Goal: Information Seeking & Learning: Learn about a topic

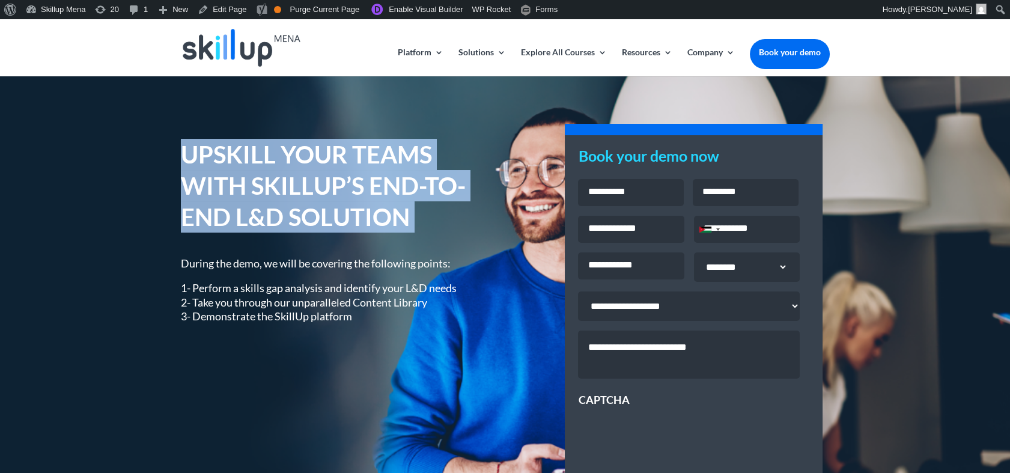
drag, startPoint x: 0, startPoint y: 0, endPoint x: 202, endPoint y: 183, distance: 272.6
click at [202, 183] on h1 "UPSKILL YOUR TEAMS WITH SKILLUP’S END-TO-END L&D SOLUTION" at bounding box center [334, 189] width 306 height 100
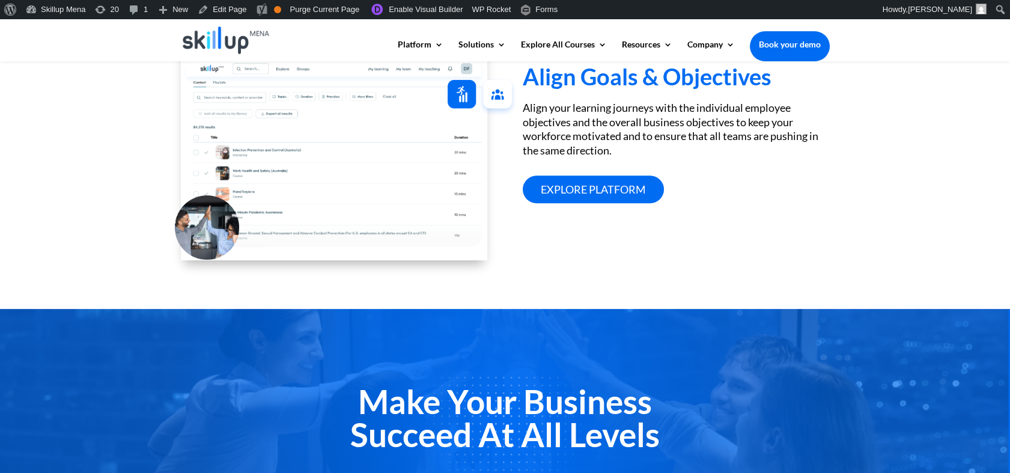
click at [850, 222] on div "Align Goals & Objectives Align your learning journeys with the individual emplo…" at bounding box center [505, 153] width 1010 height 309
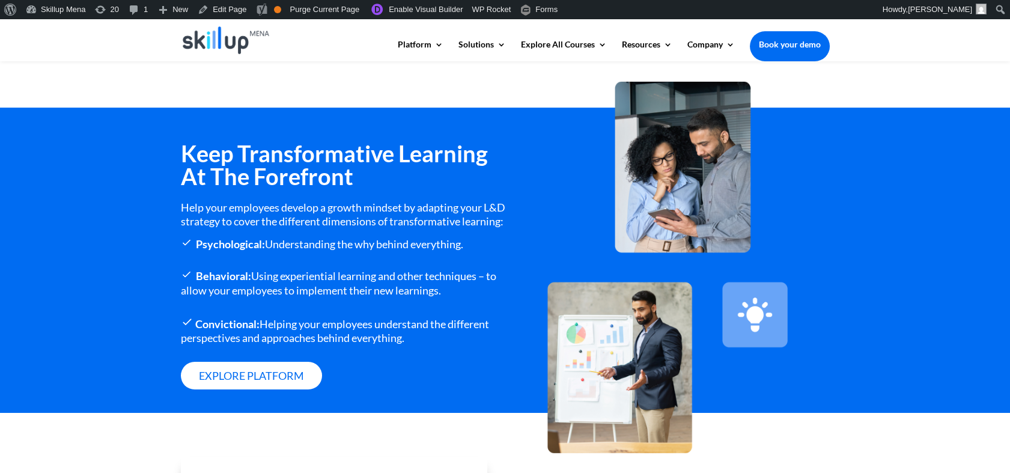
click at [315, 152] on h3 "Keep Transformative Learning At The Forefront" at bounding box center [343, 168] width 324 height 52
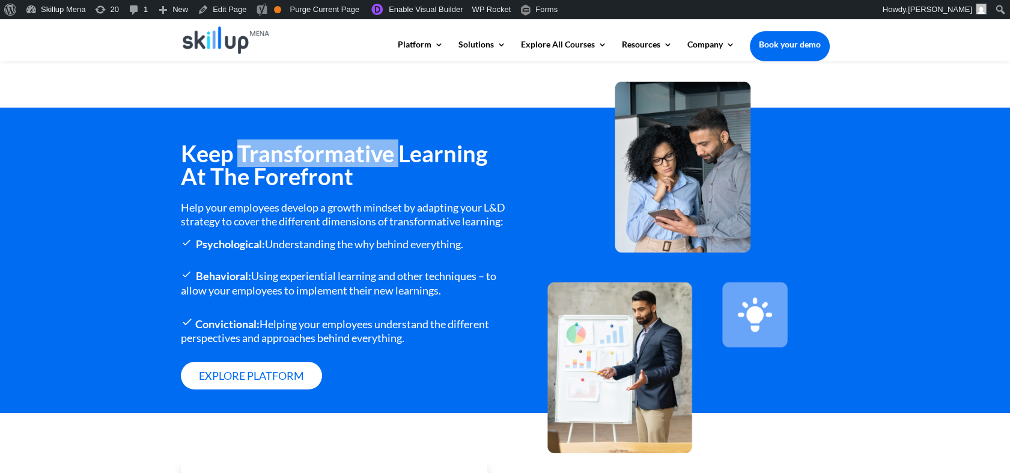
click at [315, 152] on h3 "Keep Transformative Learning At The Forefront" at bounding box center [343, 168] width 324 height 52
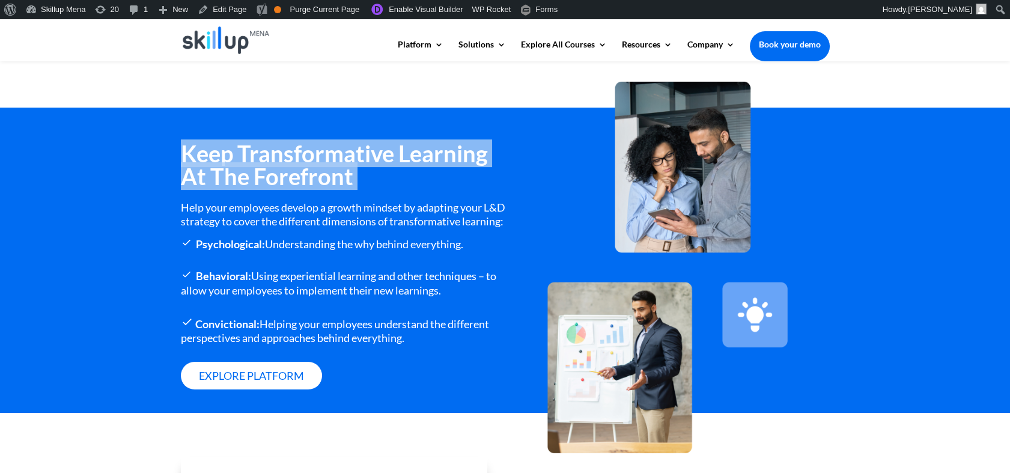
click at [315, 152] on h3 "Keep Transformative Learning At The Forefront" at bounding box center [343, 168] width 324 height 52
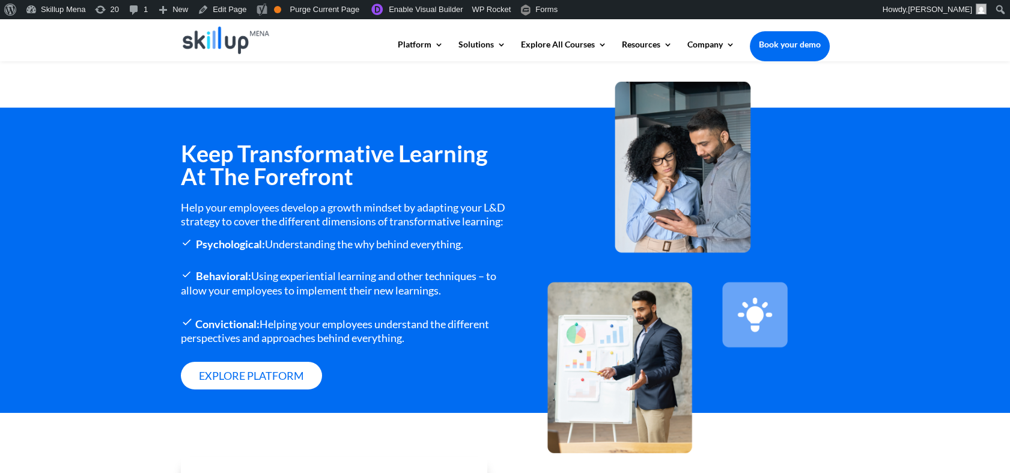
click at [257, 220] on div "Help your employees develop a growth mindset by adapting your L&D strategy to c…" at bounding box center [343, 215] width 324 height 28
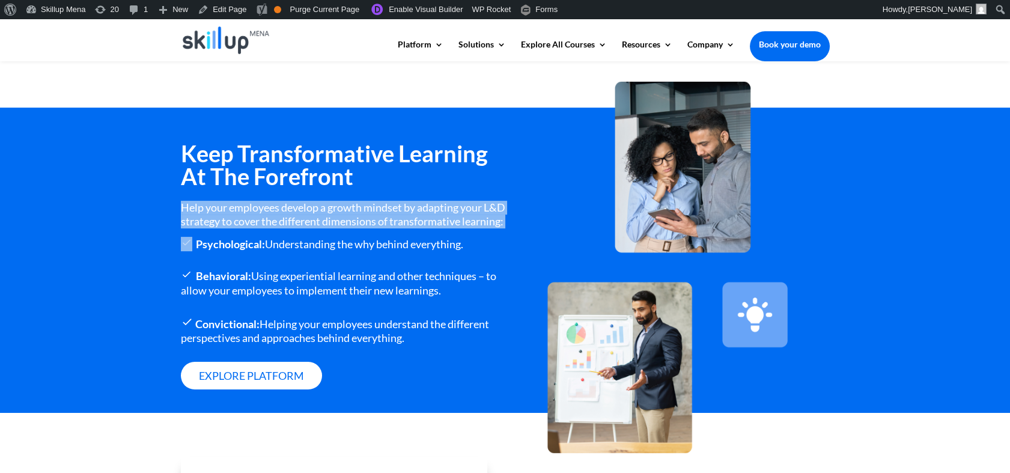
click at [257, 220] on div "Help your employees develop a growth mindset by adapting your L&D strategy to c…" at bounding box center [343, 215] width 324 height 28
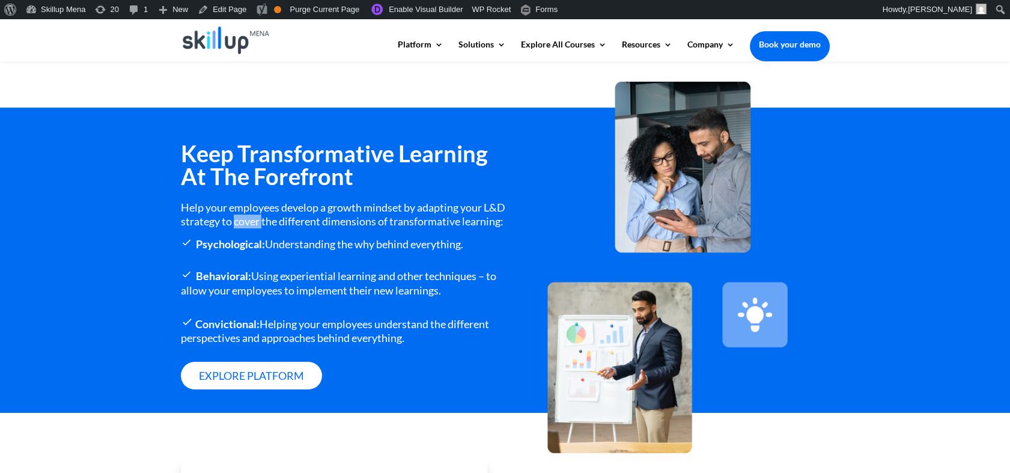
click at [257, 220] on div "Help your employees develop a growth mindset by adapting your L&D strategy to c…" at bounding box center [343, 215] width 324 height 28
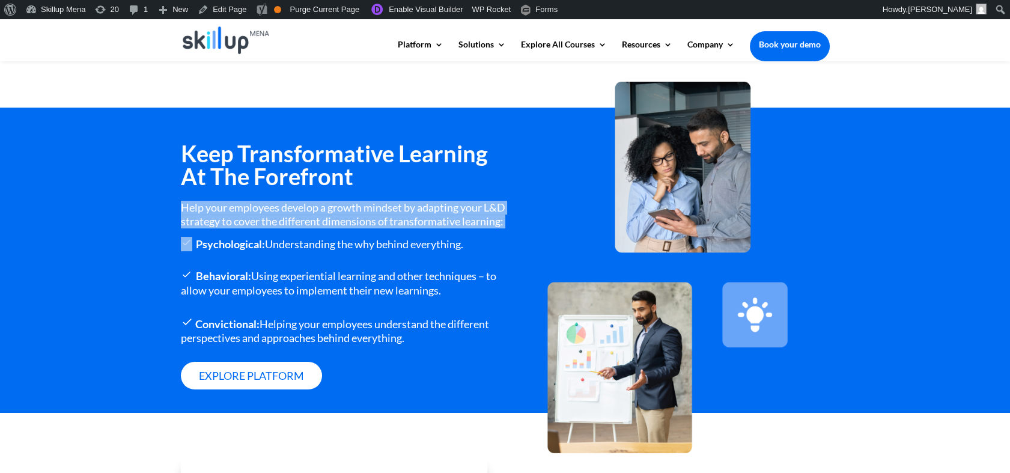
click at [257, 220] on div "Help your employees develop a growth mindset by adapting your L&D strategy to c…" at bounding box center [343, 215] width 324 height 28
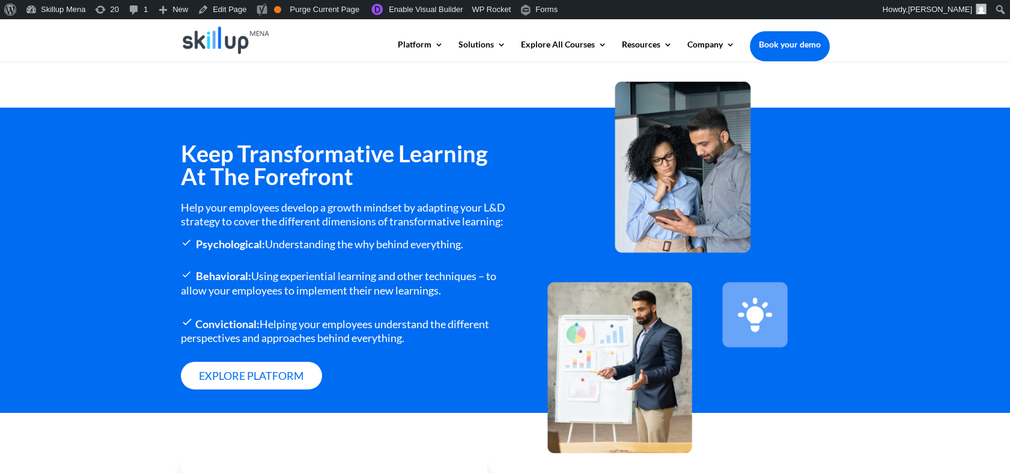
drag, startPoint x: 257, startPoint y: 220, endPoint x: 258, endPoint y: 267, distance: 46.9
click at [258, 267] on div "Keep Transformative Learning At The Forefront Help your employees develop a gro…" at bounding box center [343, 277] width 324 height 271
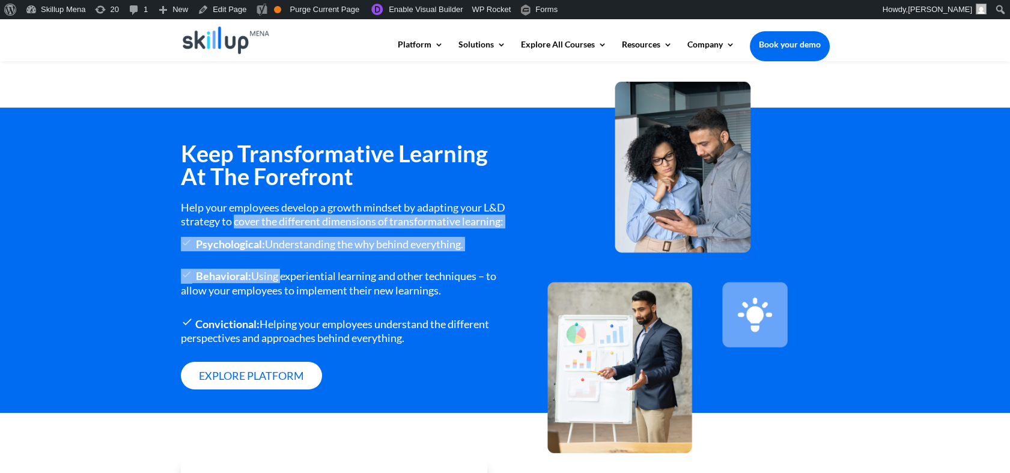
drag, startPoint x: 258, startPoint y: 267, endPoint x: 261, endPoint y: 219, distance: 47.6
click at [261, 219] on div "Keep Transformative Learning At The Forefront Help your employees develop a gro…" at bounding box center [343, 277] width 324 height 271
click at [261, 219] on div "Help your employees develop a growth mindset by adapting your L&D strategy to c…" at bounding box center [343, 215] width 324 height 28
click at [261, 251] on strong "Psychological:" at bounding box center [230, 243] width 69 height 13
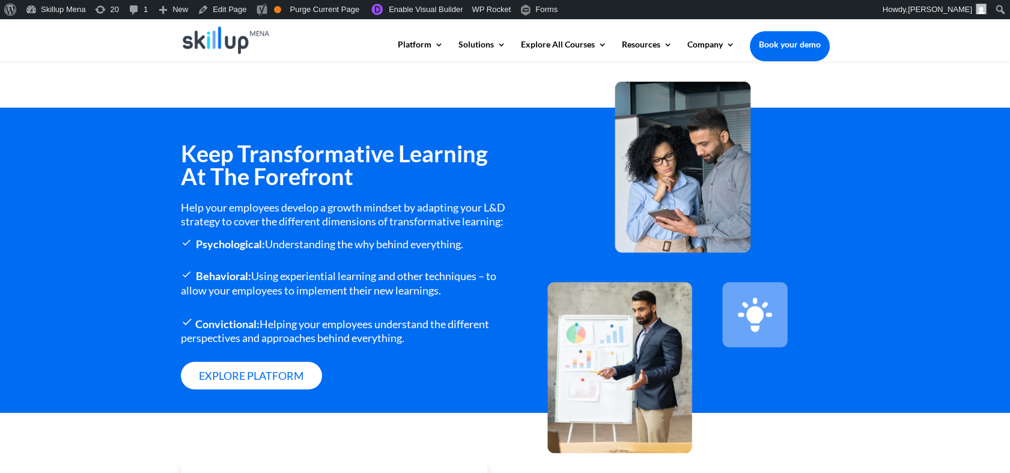
click at [261, 251] on strong "Psychological:" at bounding box center [230, 243] width 69 height 13
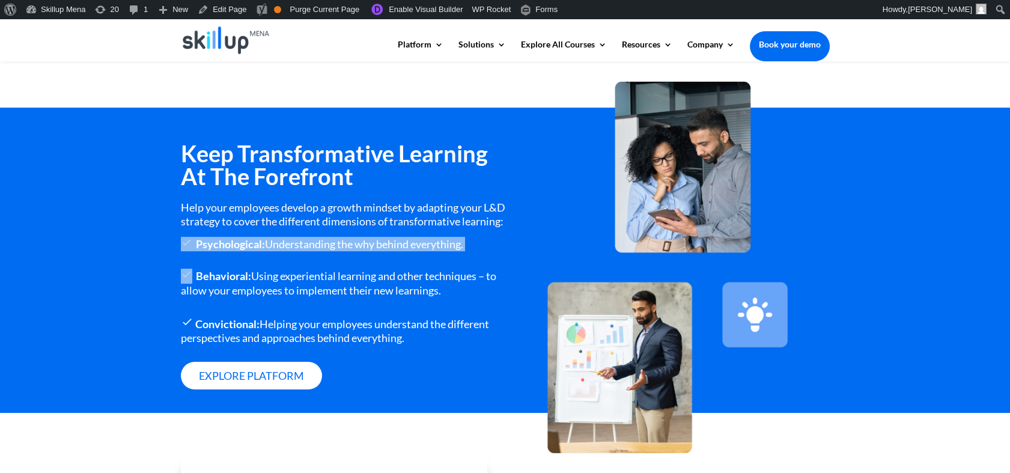
click at [261, 251] on strong "Psychological:" at bounding box center [230, 243] width 69 height 13
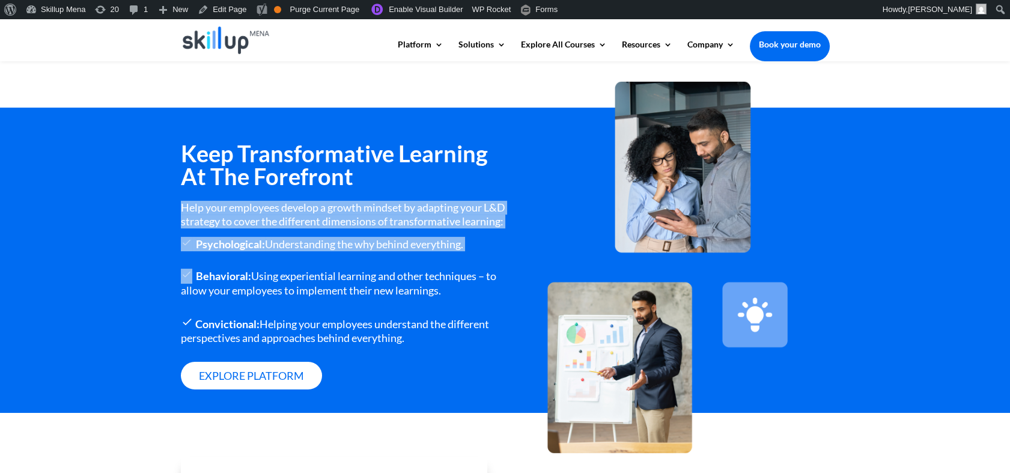
drag, startPoint x: 261, startPoint y: 252, endPoint x: 254, endPoint y: 210, distance: 42.8
click at [254, 210] on div "Keep Transformative Learning At The Forefront Help your employees develop a gro…" at bounding box center [343, 277] width 324 height 271
click at [254, 210] on div "Help your employees develop a growth mindset by adapting your L&D strategy to c…" at bounding box center [343, 215] width 324 height 28
drag, startPoint x: 254, startPoint y: 210, endPoint x: 256, endPoint y: 254, distance: 43.9
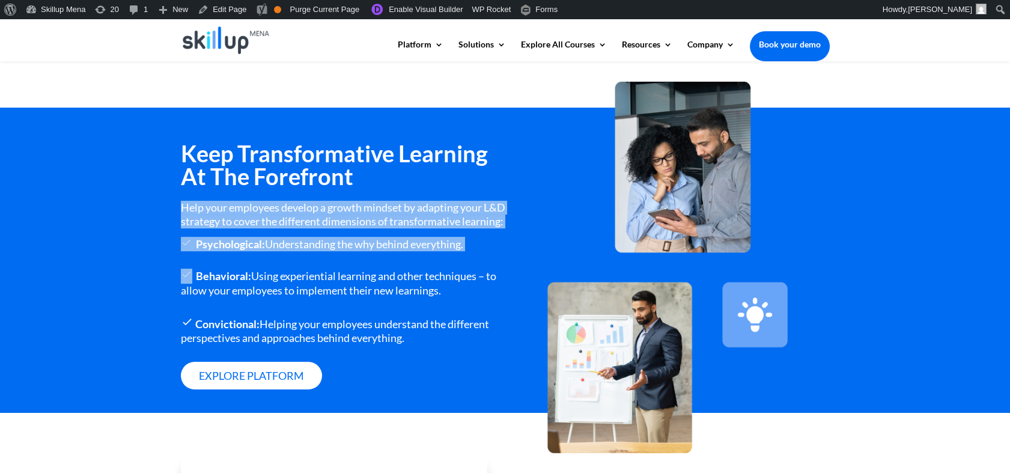
click at [256, 254] on div "Keep Transformative Learning At The Forefront Help your employees develop a gro…" at bounding box center [343, 277] width 324 height 271
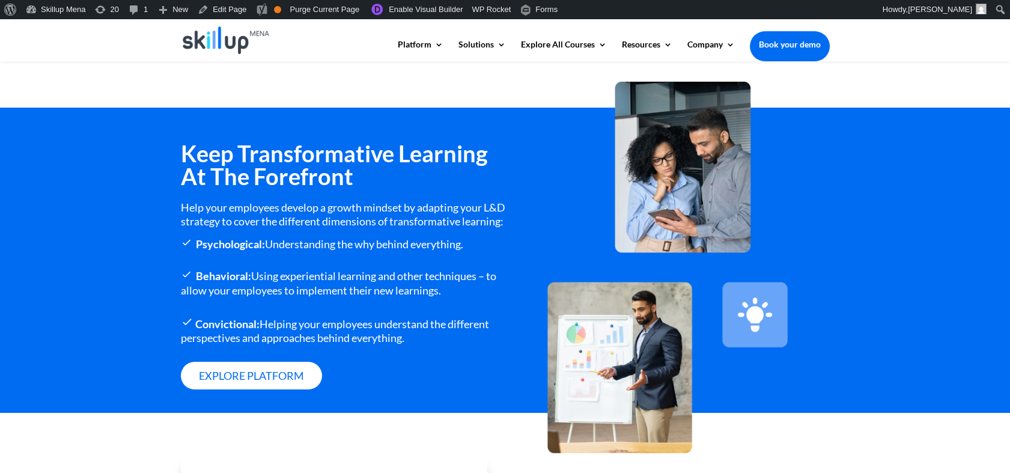
click at [393, 297] on div "Behavioral: Using experiential learning and other techniques – to allow your em…" at bounding box center [343, 283] width 324 height 29
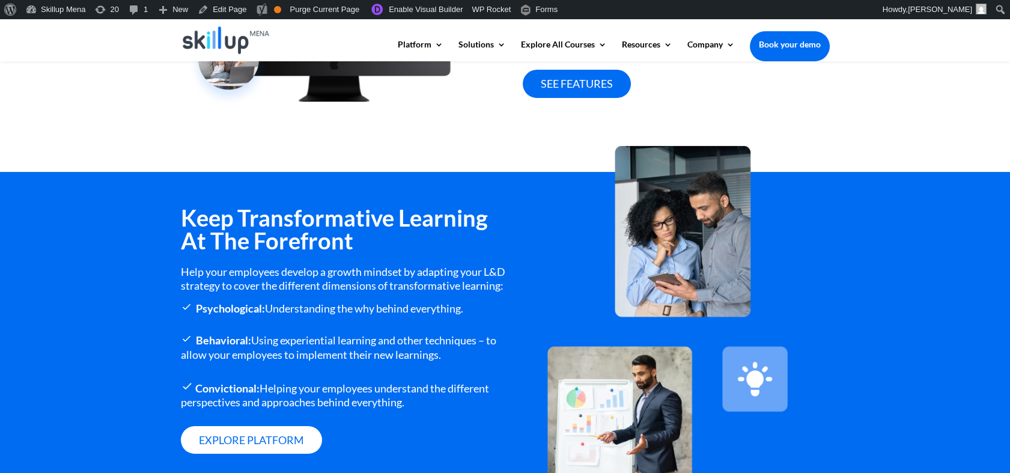
scroll to position [654, 0]
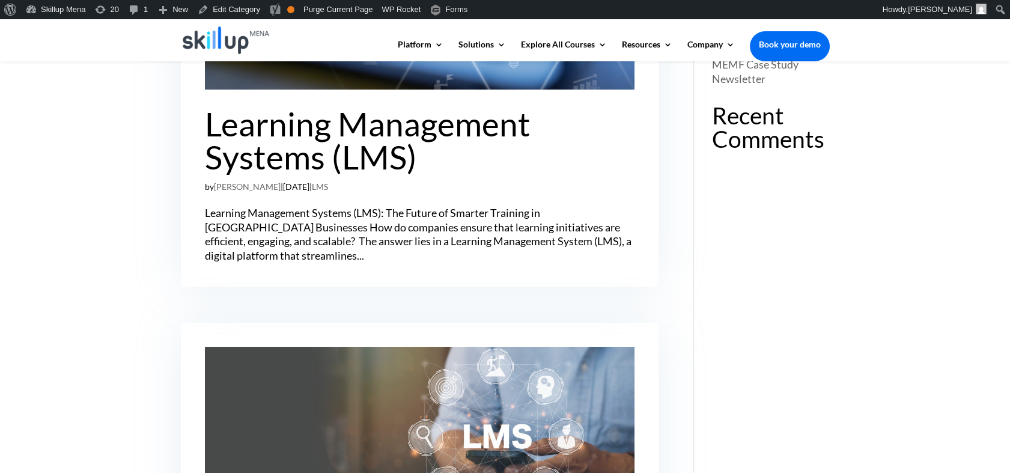
scroll to position [200, 0]
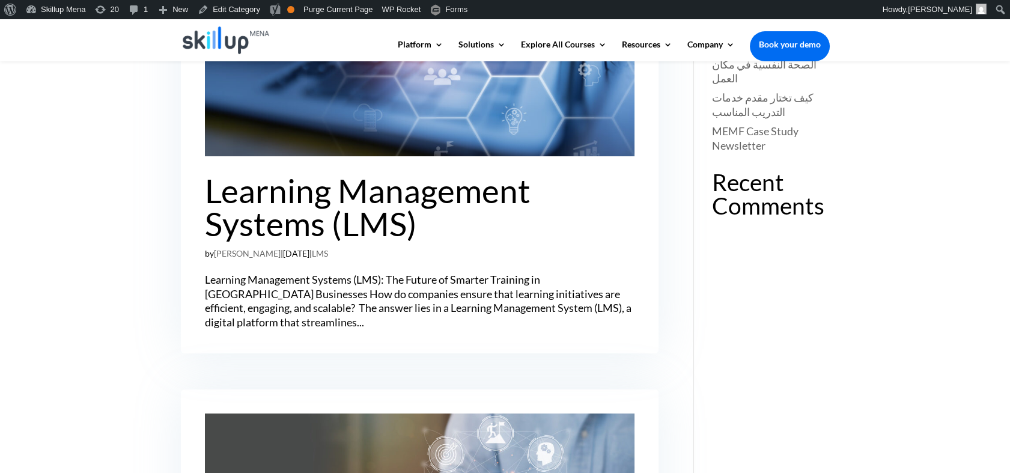
click at [199, 196] on article "Learning Management Systems (LMS) by Zainab Hassan | Sep 3, 2025 | LMS Learning…" at bounding box center [420, 124] width 478 height 458
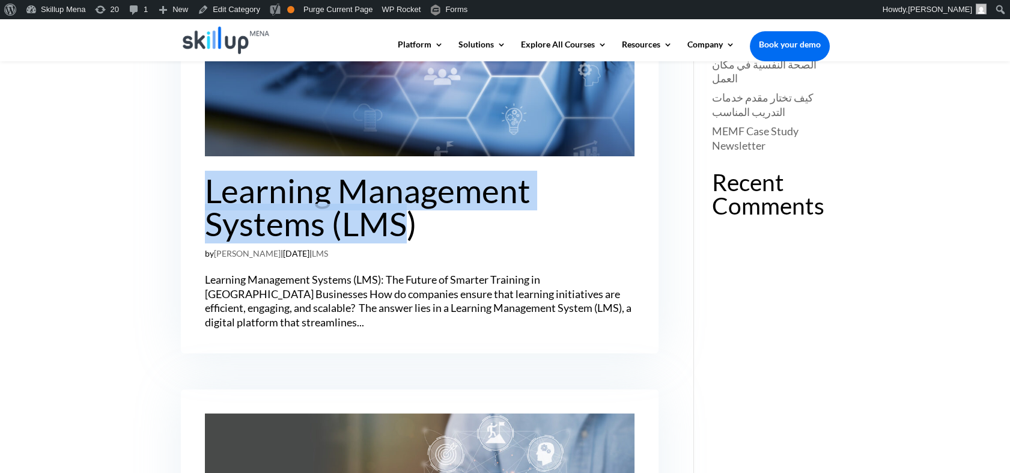
drag, startPoint x: 199, startPoint y: 196, endPoint x: 356, endPoint y: 236, distance: 161.8
click at [356, 236] on article "Learning Management Systems (LMS) by Zainab Hassan | Sep 3, 2025 | LMS Learning…" at bounding box center [420, 124] width 478 height 458
drag, startPoint x: 356, startPoint y: 236, endPoint x: 310, endPoint y: 217, distance: 49.3
click at [312, 217] on link "Learning Management Systems (LMS)" at bounding box center [368, 207] width 326 height 73
click at [254, 201] on link "Learning Management Systems (LMS)" at bounding box center [368, 207] width 326 height 73
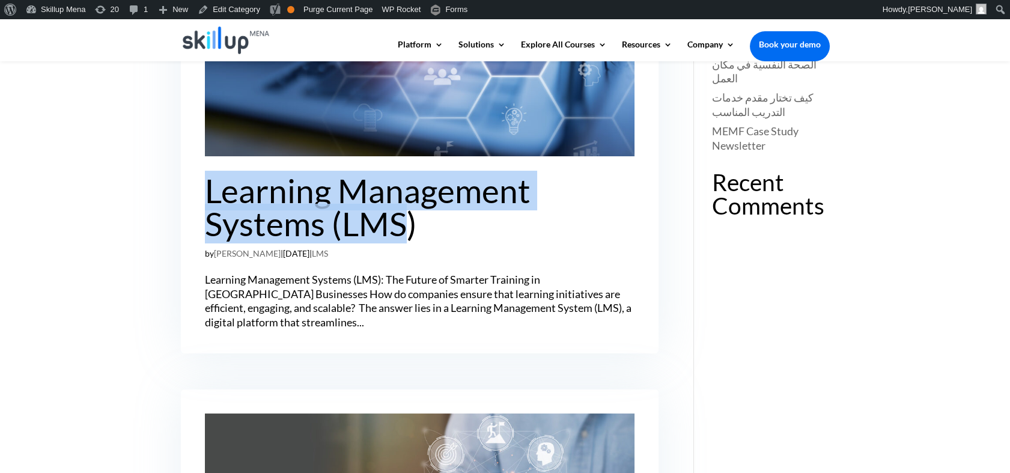
click at [254, 201] on link "Learning Management Systems (LMS)" at bounding box center [368, 207] width 326 height 73
drag, startPoint x: 254, startPoint y: 201, endPoint x: 734, endPoint y: 228, distance: 480.8
click at [254, 201] on link "Learning Management Systems (LMS)" at bounding box center [368, 207] width 326 height 73
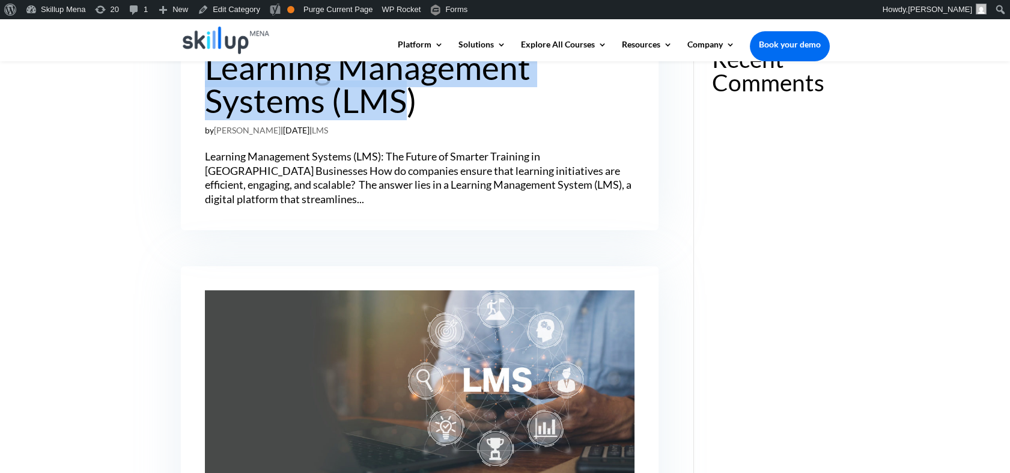
scroll to position [400, 0]
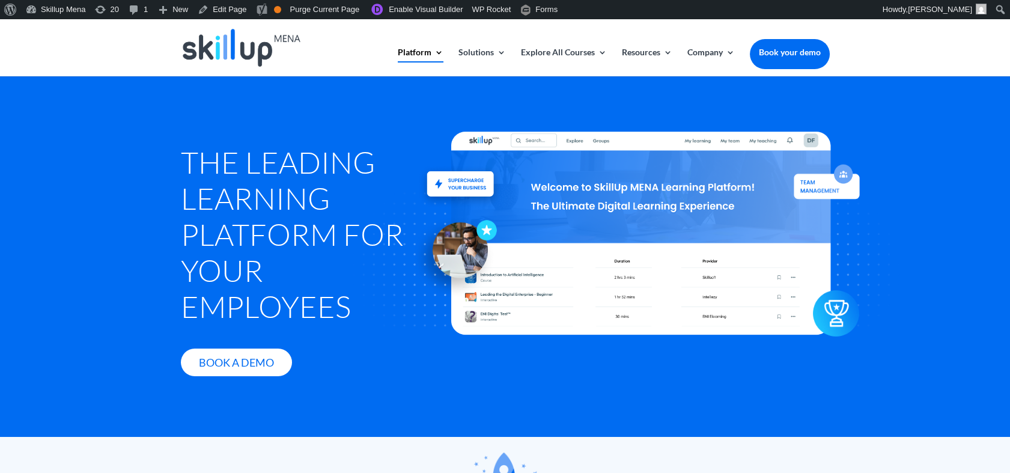
scroll to position [1470, 0]
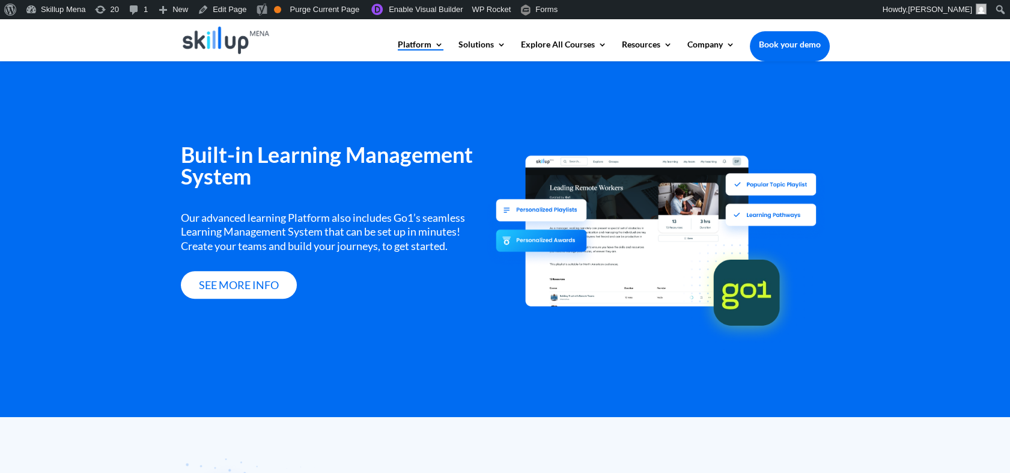
click at [224, 155] on h3 "Built-in Learning Management System" at bounding box center [334, 168] width 306 height 49
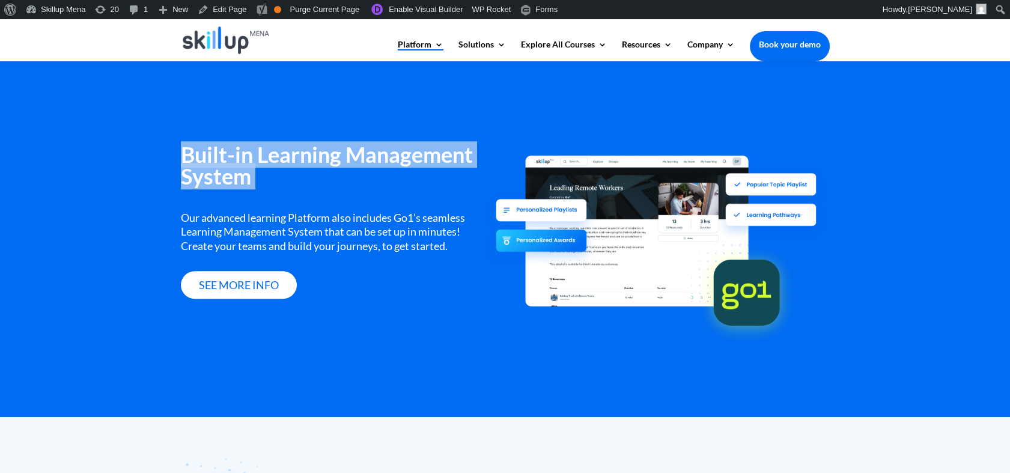
click at [224, 155] on h3 "Built-in Learning Management System" at bounding box center [334, 168] width 306 height 49
drag, startPoint x: 224, startPoint y: 155, endPoint x: 215, endPoint y: 161, distance: 10.3
click at [215, 161] on h3 "Built-in Learning Management System" at bounding box center [334, 168] width 306 height 49
click at [210, 157] on h3 "Built-in Learning Management System" at bounding box center [334, 168] width 306 height 49
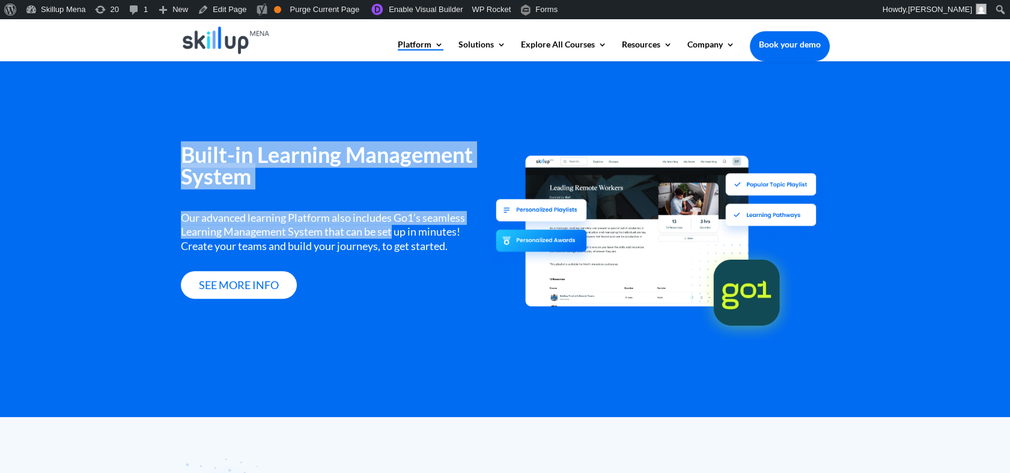
drag, startPoint x: 210, startPoint y: 157, endPoint x: 381, endPoint y: 223, distance: 182.8
click at [381, 223] on div "Built-in Learning Management System Our advanced learning Platform also include…" at bounding box center [334, 221] width 306 height 155
drag, startPoint x: 381, startPoint y: 223, endPoint x: 284, endPoint y: 175, distance: 108.6
click at [284, 175] on h3 "Built-in Learning Management System" at bounding box center [334, 168] width 306 height 49
click at [263, 168] on h3 "Built-in Learning Management System" at bounding box center [334, 168] width 306 height 49
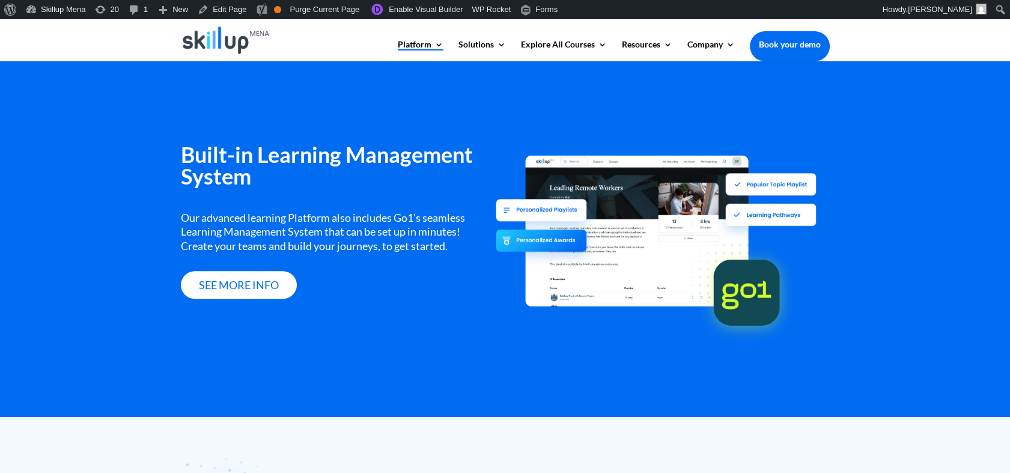
click at [259, 211] on div "Our advanced learning Platform also includes Go1’s seamless Learning Management…" at bounding box center [334, 232] width 306 height 42
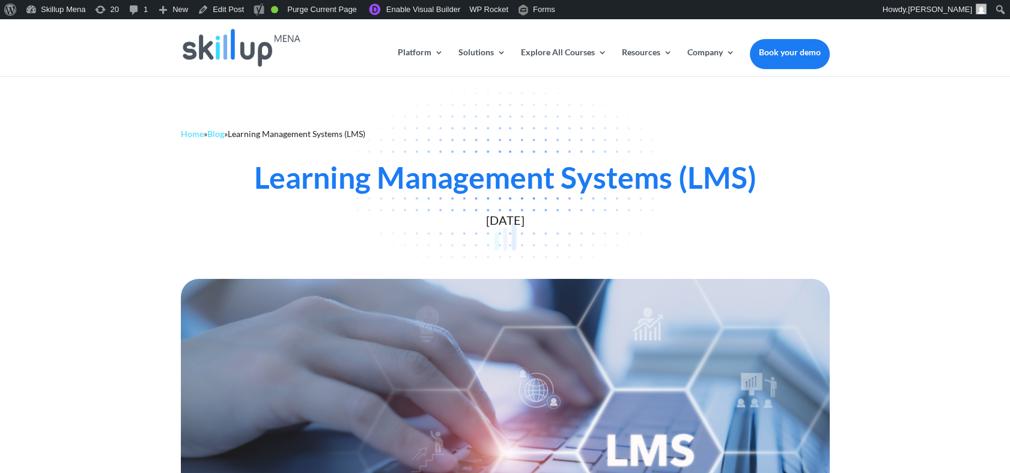
click at [333, 180] on div at bounding box center [505, 236] width 1010 height 473
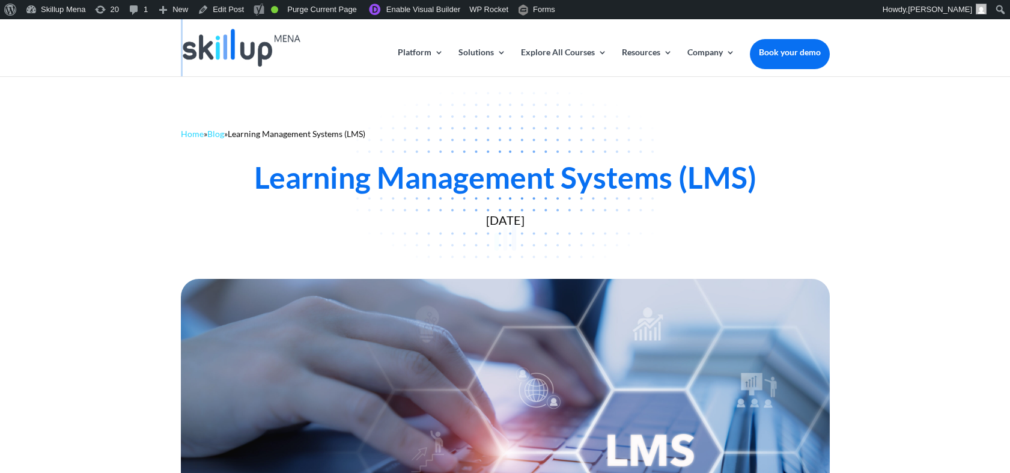
click at [333, 180] on div at bounding box center [505, 236] width 1010 height 473
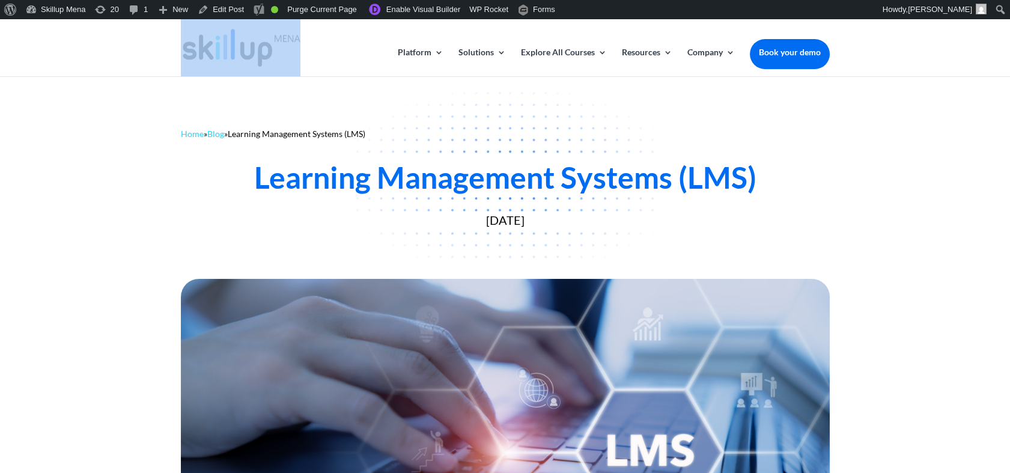
click at [333, 180] on div at bounding box center [505, 236] width 1010 height 473
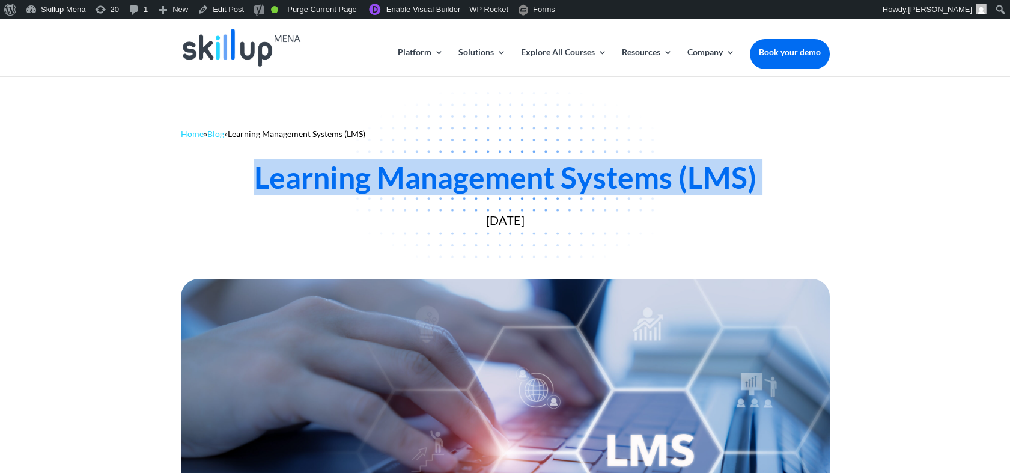
click at [333, 180] on div "Learning Management Systems (LMS)" at bounding box center [505, 177] width 649 height 36
copy div "Learning Management Systems (LMS)"
click at [289, 195] on div "Learning Management Systems (LMS)" at bounding box center [505, 177] width 649 height 36
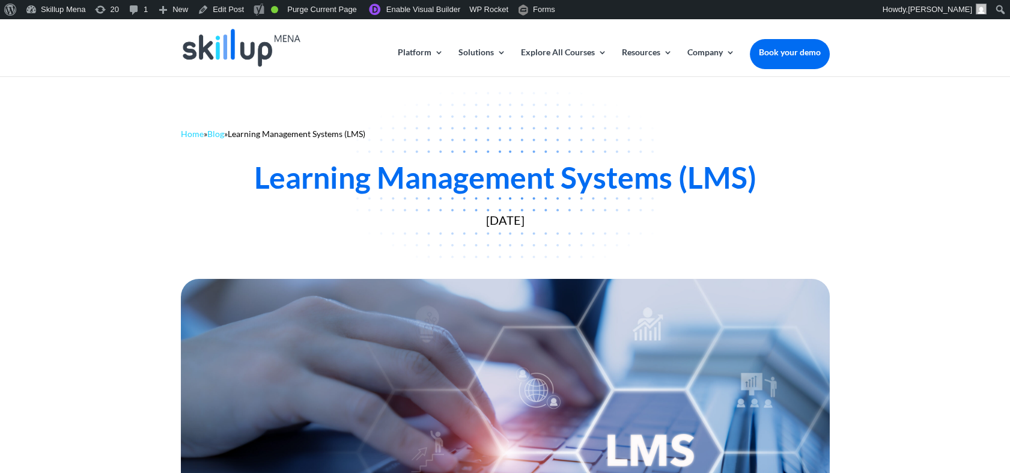
click at [290, 194] on div "Learning Management Systems (LMS) [DATE]" at bounding box center [505, 191] width 649 height 71
click at [256, 185] on div "Learning Management Systems (LMS)" at bounding box center [505, 177] width 649 height 36
click at [346, 181] on div "Learning Management Systems (LMS)" at bounding box center [505, 177] width 649 height 36
click at [347, 181] on div "Learning Management Systems (LMS)" at bounding box center [505, 177] width 649 height 36
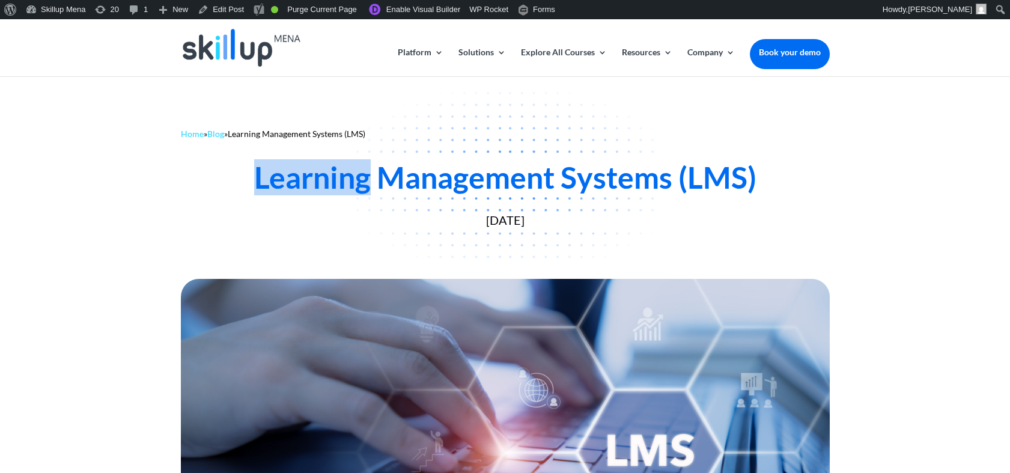
click at [330, 183] on div "Learning Management Systems (LMS)" at bounding box center [505, 177] width 649 height 36
click at [329, 183] on div "Learning Management Systems (LMS)" at bounding box center [505, 177] width 649 height 36
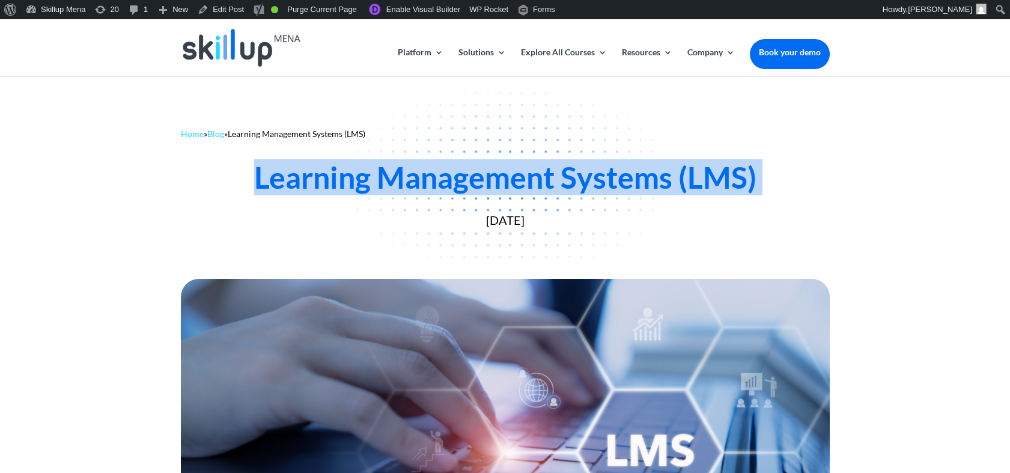
click at [330, 183] on div "Learning Management Systems (LMS)" at bounding box center [505, 177] width 649 height 36
click at [633, 169] on div "Learning Management Systems (LMS)" at bounding box center [505, 177] width 649 height 36
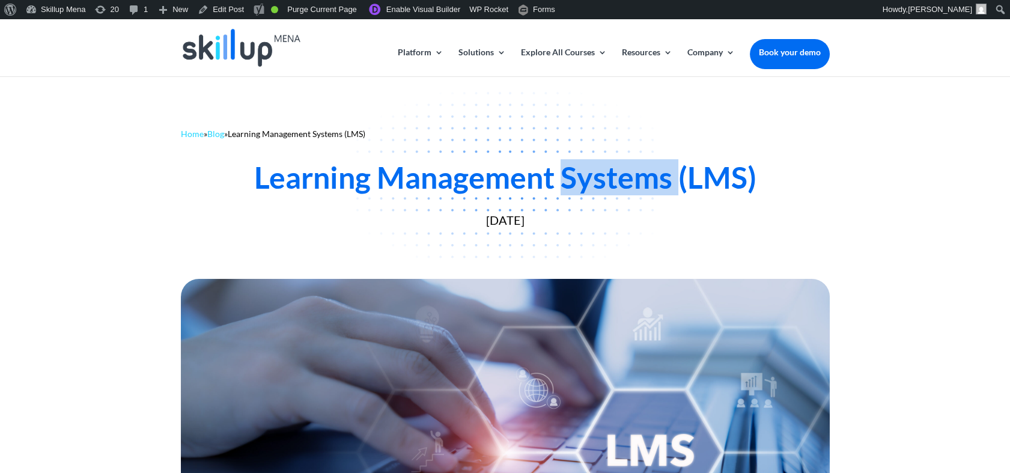
click at [633, 169] on div "Learning Management Systems (LMS)" at bounding box center [505, 177] width 649 height 36
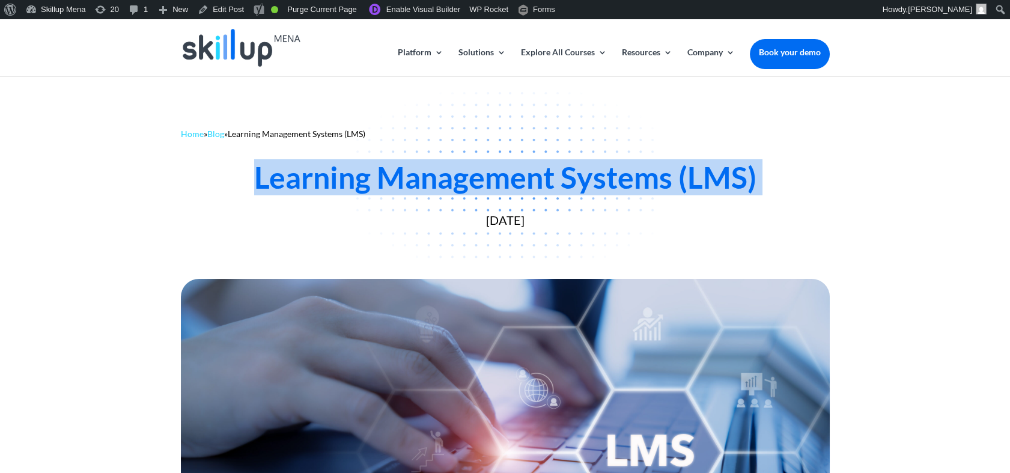
click at [633, 169] on div "Learning Management Systems (LMS)" at bounding box center [505, 177] width 649 height 36
drag, startPoint x: 633, startPoint y: 169, endPoint x: 617, endPoint y: 179, distance: 18.3
click at [617, 179] on div "Learning Management Systems (LMS)" at bounding box center [505, 177] width 649 height 36
drag, startPoint x: 617, startPoint y: 179, endPoint x: 594, endPoint y: 180, distance: 22.8
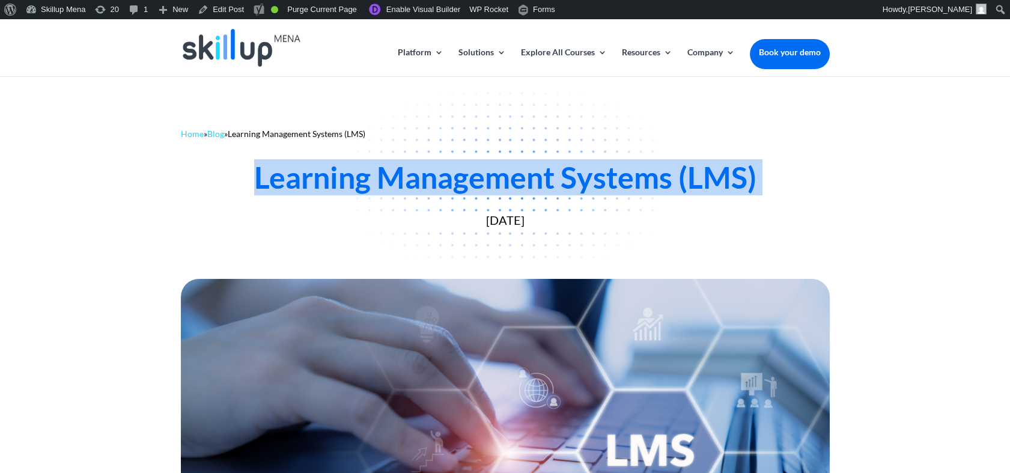
click at [594, 180] on div "Learning Management Systems (LMS)" at bounding box center [505, 177] width 649 height 36
click at [558, 192] on div "Learning Management Systems (LMS)" at bounding box center [505, 177] width 649 height 36
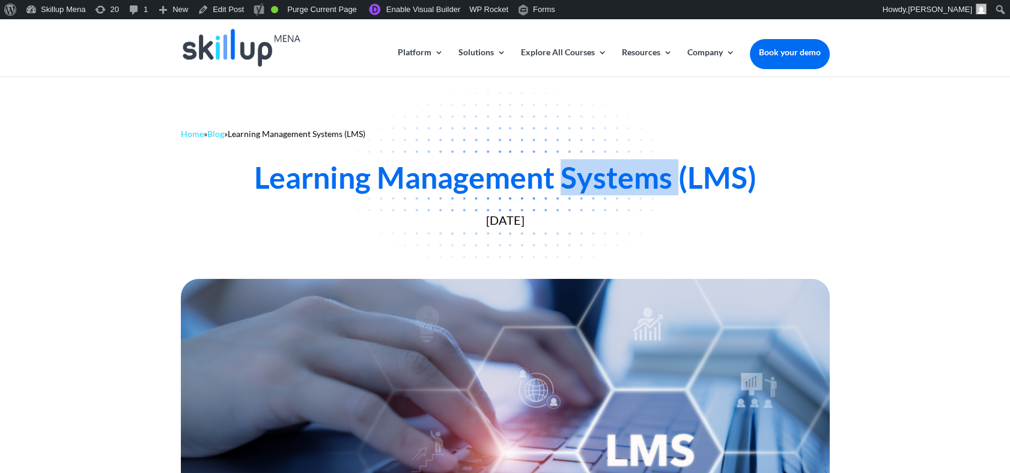
click at [558, 192] on div "Learning Management Systems (LMS)" at bounding box center [505, 177] width 649 height 36
click at [896, 135] on div "Home » Blog » Learning Management Systems (LMS) Learning Management Systems (LM…" at bounding box center [505, 175] width 1010 height 198
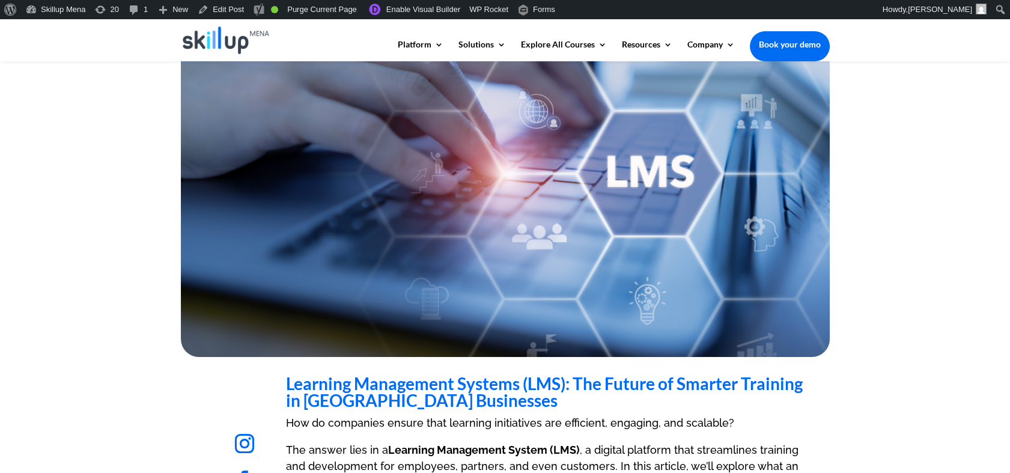
scroll to position [267, 0]
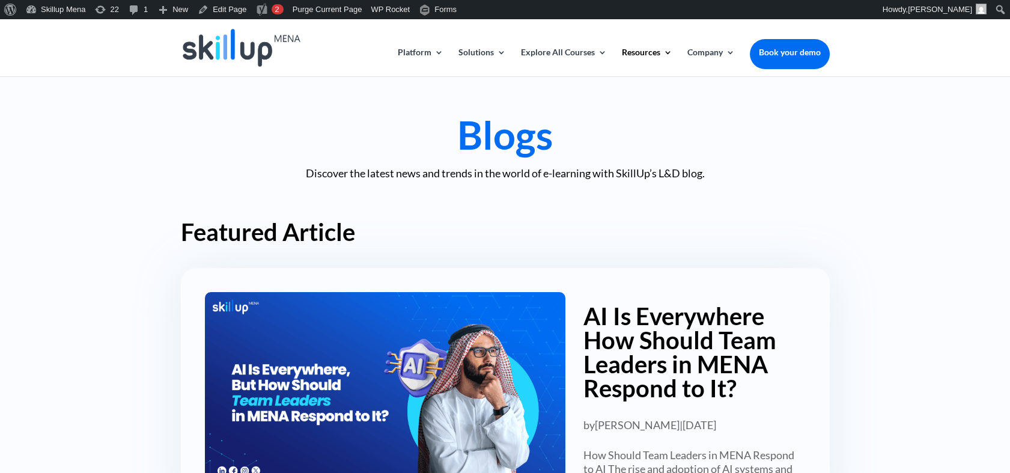
click at [212, 229] on h2 "Featured Article" at bounding box center [505, 235] width 649 height 30
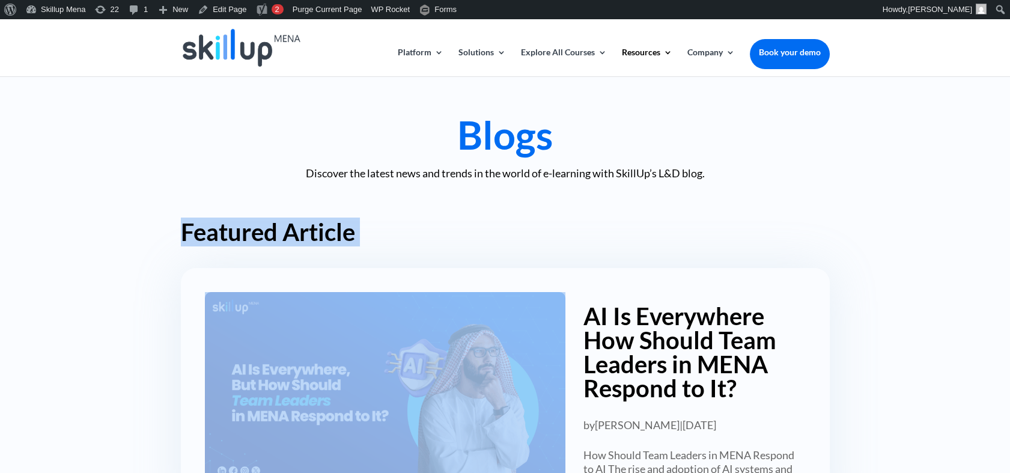
click at [212, 229] on h2 "Featured Article" at bounding box center [505, 235] width 649 height 30
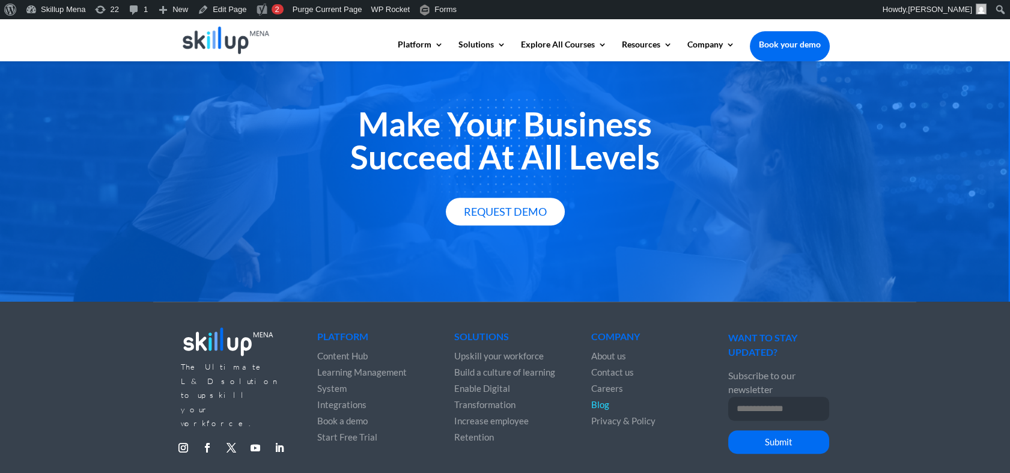
scroll to position [1529, 0]
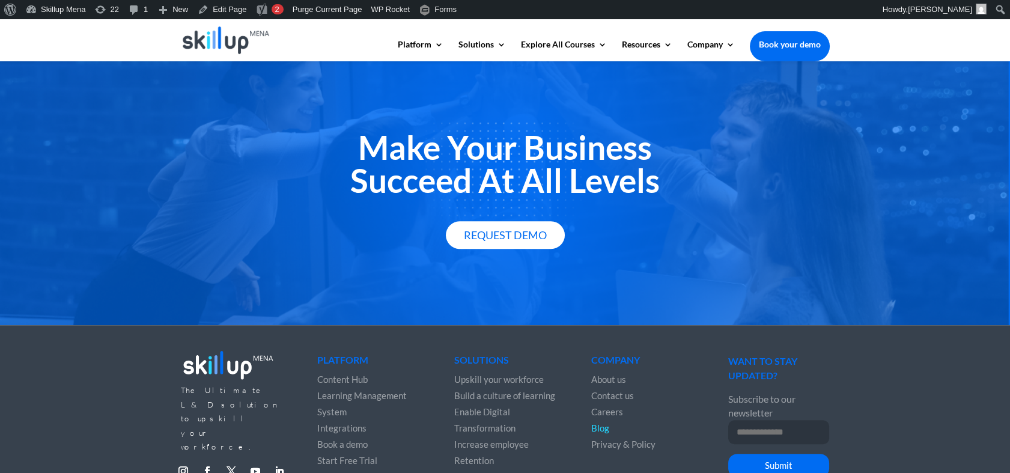
click at [483, 144] on h2 "Make Your Business Succeed At All Levels" at bounding box center [505, 167] width 649 height 72
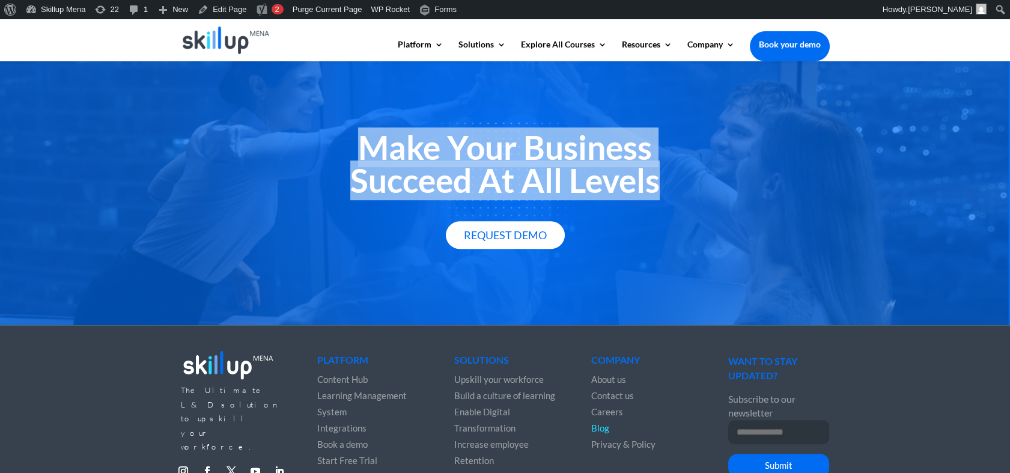
drag, startPoint x: 483, startPoint y: 144, endPoint x: 486, endPoint y: 181, distance: 37.4
click at [486, 181] on h2 "Make Your Business Succeed At All Levels" at bounding box center [505, 167] width 649 height 72
copy div "Make Your Business Succeed At All Levels"
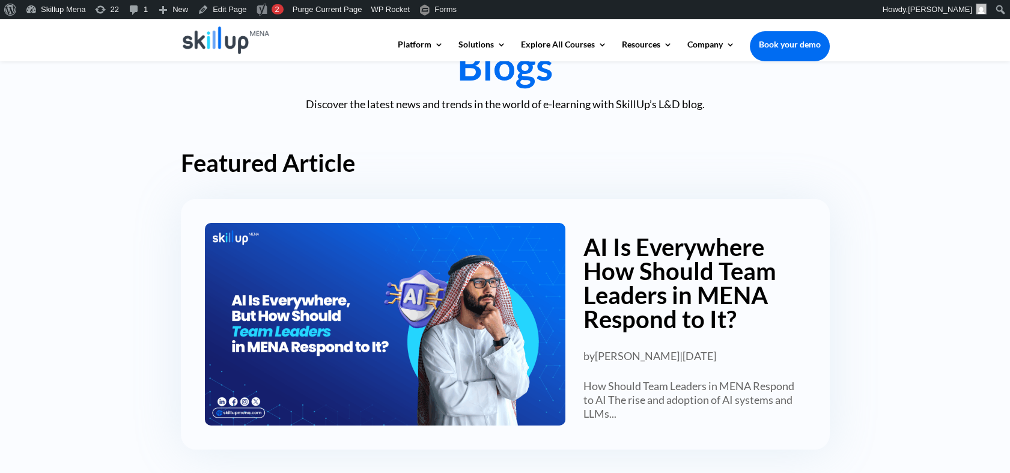
scroll to position [0, 0]
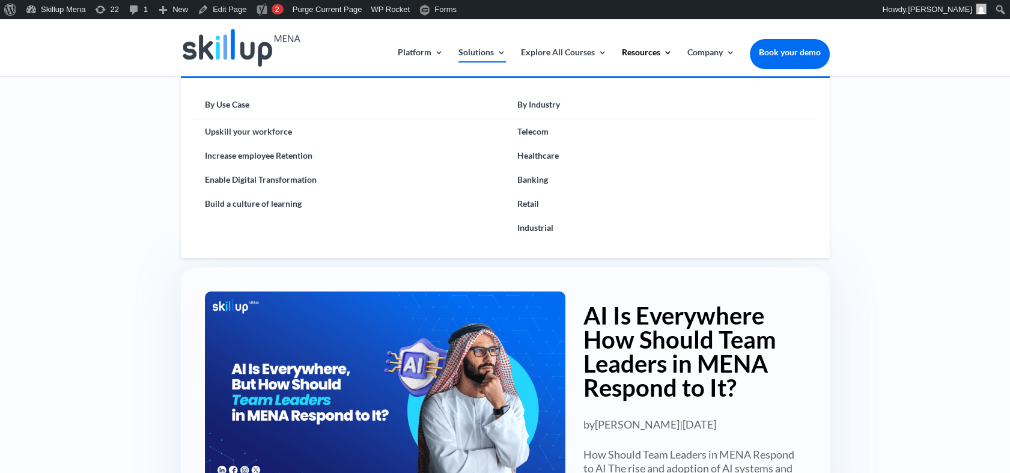
click at [475, 53] on link "Solutions" at bounding box center [481, 62] width 47 height 28
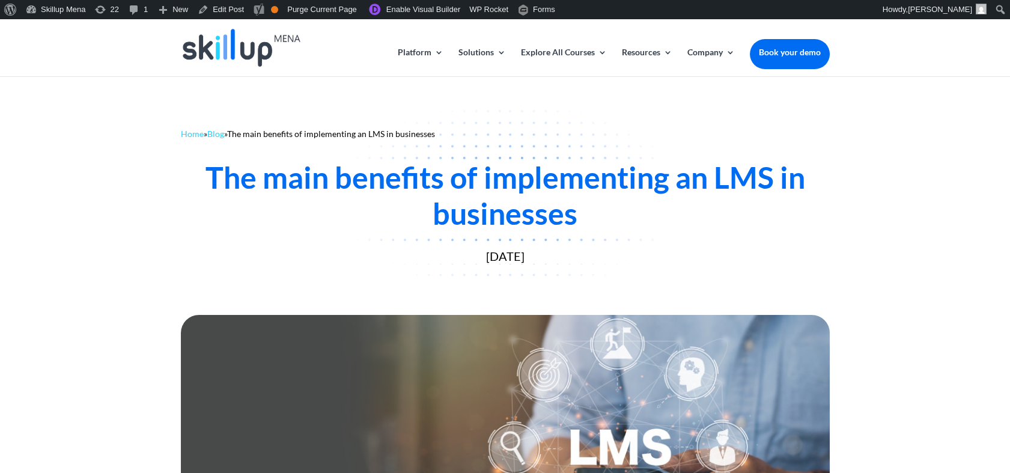
click at [842, 169] on div "Home » Blog » The main benefits of implementing an LMS in businesses The main b…" at bounding box center [505, 193] width 1010 height 234
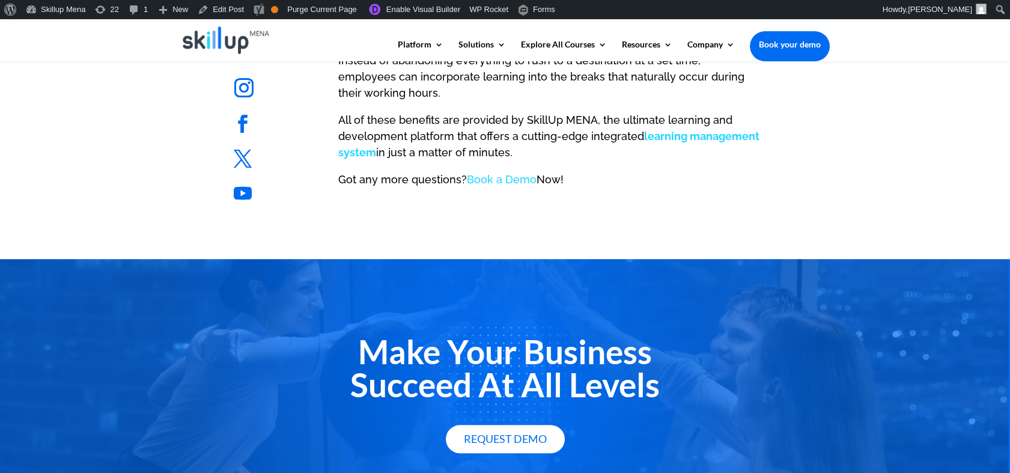
scroll to position [1668, 0]
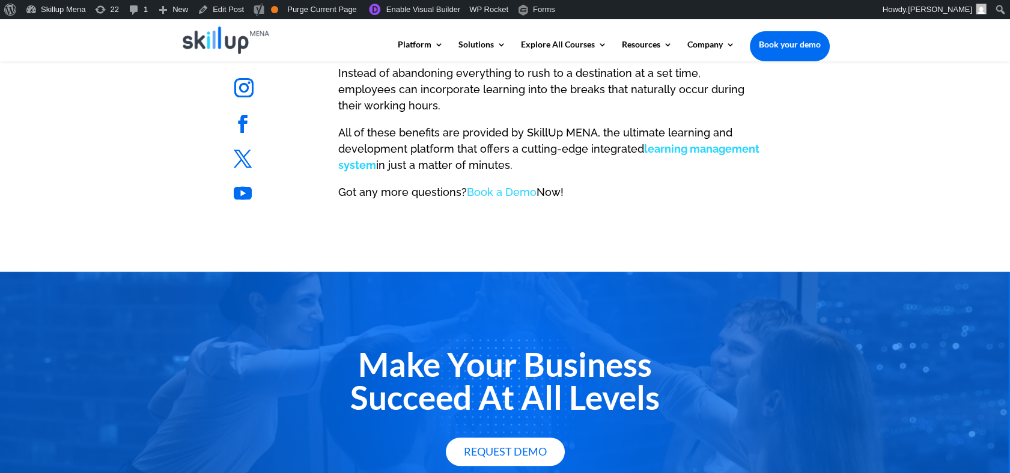
click at [530, 360] on h2 "Make Your Business Succeed At All Levels" at bounding box center [505, 384] width 649 height 72
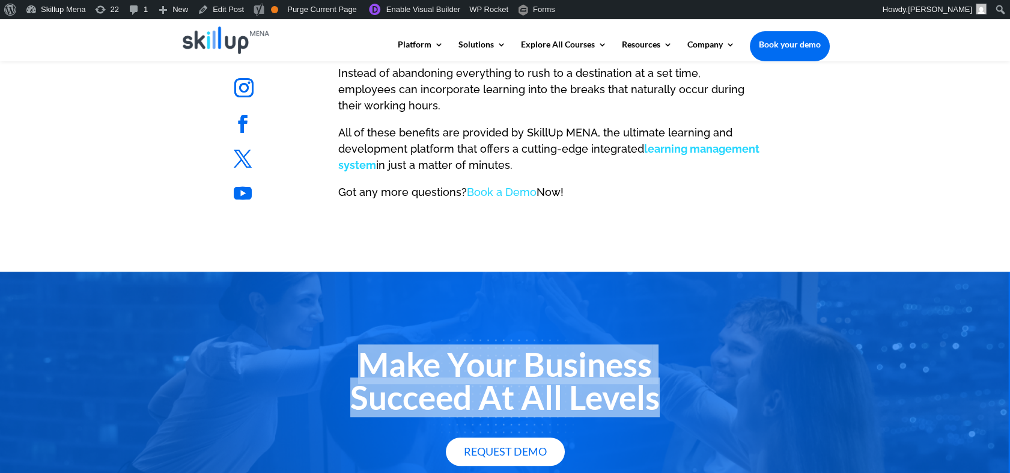
click at [530, 360] on h2 "Make Your Business Succeed At All Levels" at bounding box center [505, 384] width 649 height 72
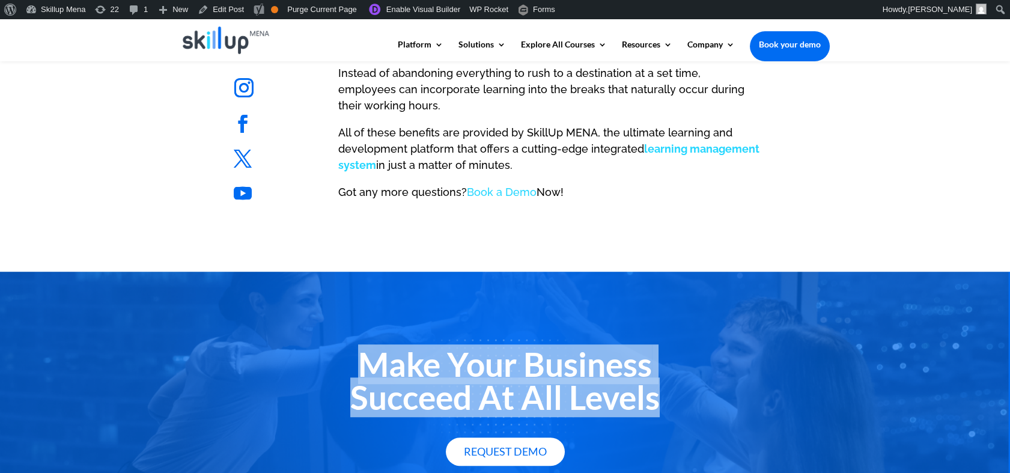
click at [530, 360] on h2 "Make Your Business Succeed At All Levels" at bounding box center [505, 384] width 649 height 72
click at [552, 353] on h2 "Make Your Business Succeed At All Levels" at bounding box center [505, 384] width 649 height 72
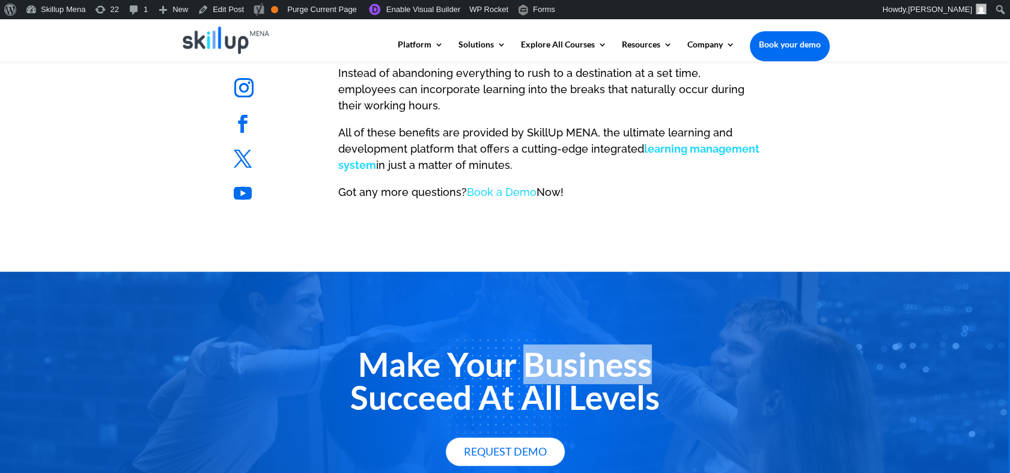
click at [552, 353] on h2 "Make Your Business Succeed At All Levels" at bounding box center [505, 384] width 649 height 72
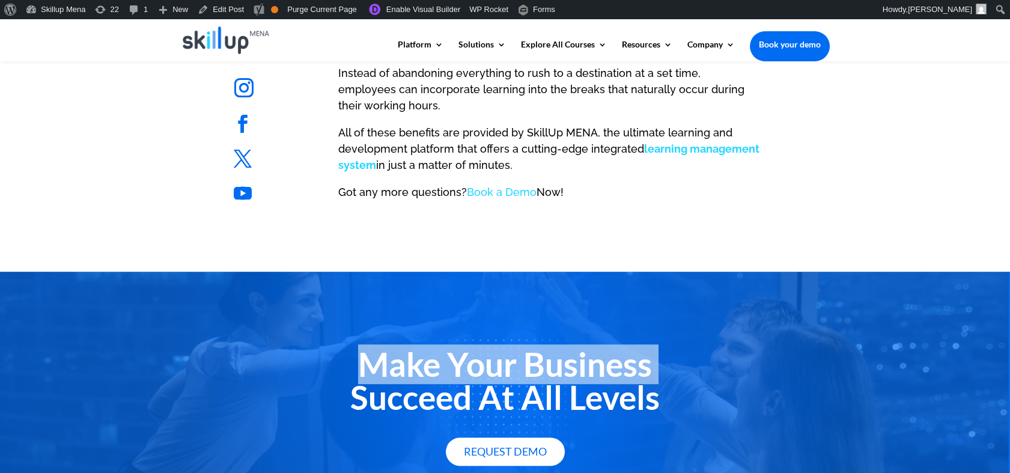
click at [552, 353] on h2 "Make Your Business Succeed At All Levels" at bounding box center [505, 384] width 649 height 72
drag, startPoint x: 552, startPoint y: 353, endPoint x: 506, endPoint y: 347, distance: 46.0
click at [506, 348] on h2 "Make Your Business Succeed At All Levels" at bounding box center [505, 384] width 649 height 72
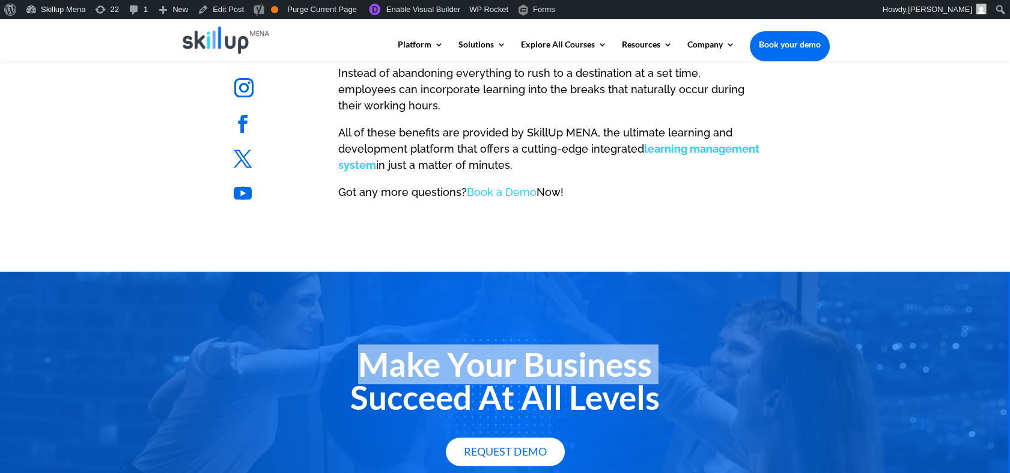
click at [506, 348] on h2 "Make Your Business Succeed At All Levels" at bounding box center [505, 384] width 649 height 72
drag, startPoint x: 506, startPoint y: 347, endPoint x: 490, endPoint y: 349, distance: 15.7
click at [490, 349] on h2 "Make Your Business Succeed At All Levels" at bounding box center [505, 384] width 649 height 72
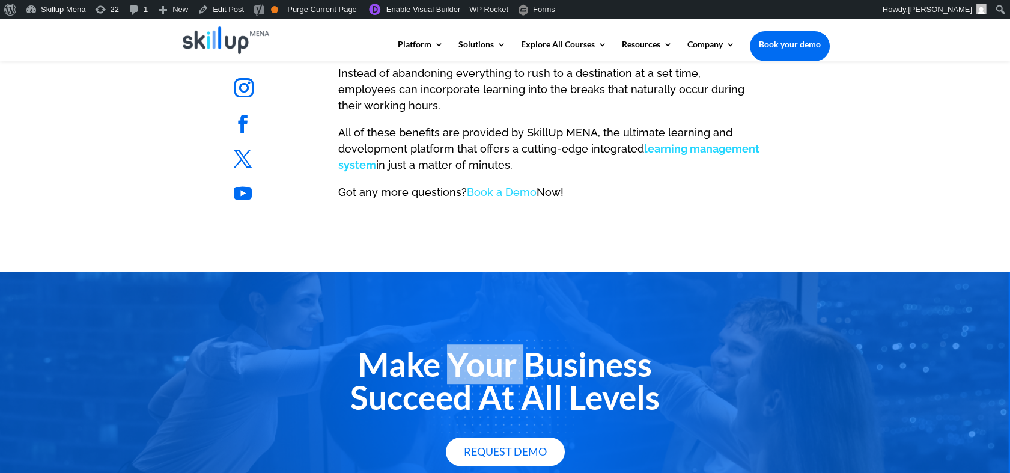
click at [490, 349] on h2 "Make Your Business Succeed At All Levels" at bounding box center [505, 384] width 649 height 72
click at [519, 124] on p "All of these benefits are provided by SkillUp MENA, the ultimate learning and d…" at bounding box center [549, 153] width 422 height 59
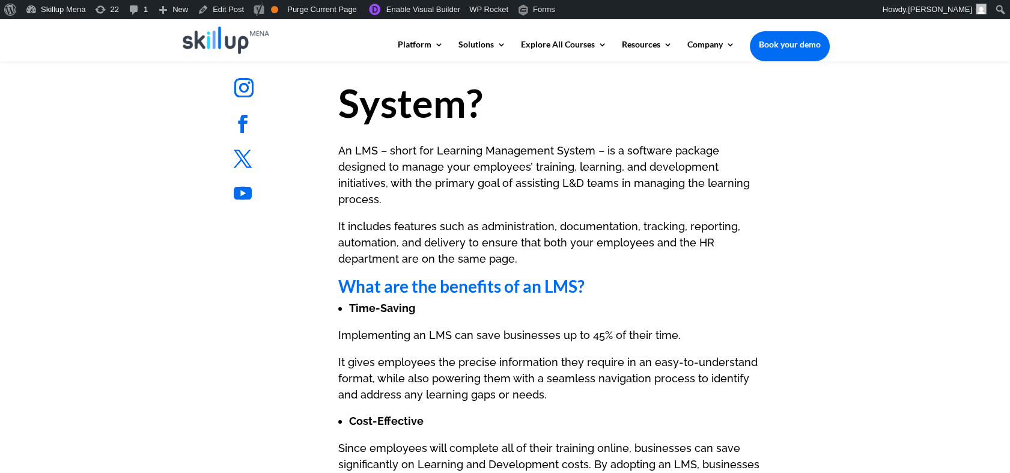
scroll to position [680, 0]
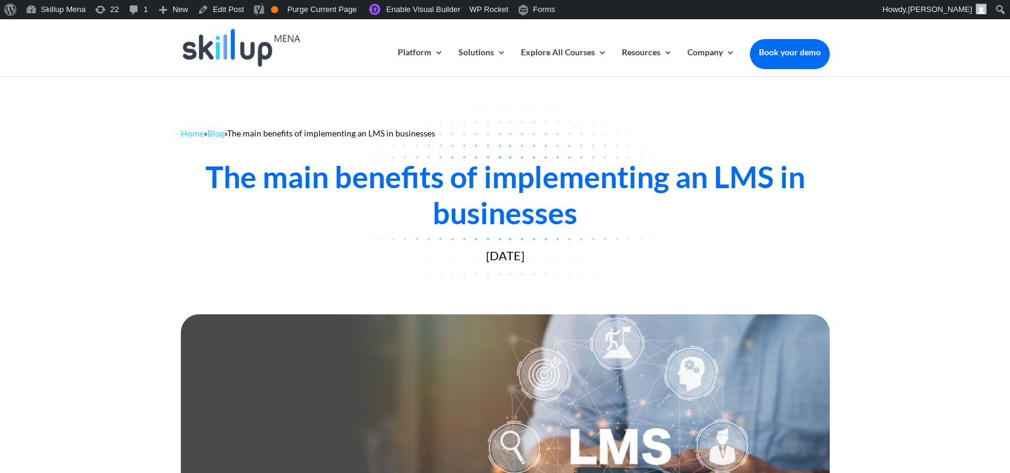
click at [386, 211] on div "The main benefits of implementing an LMS in businesses" at bounding box center [505, 195] width 649 height 72
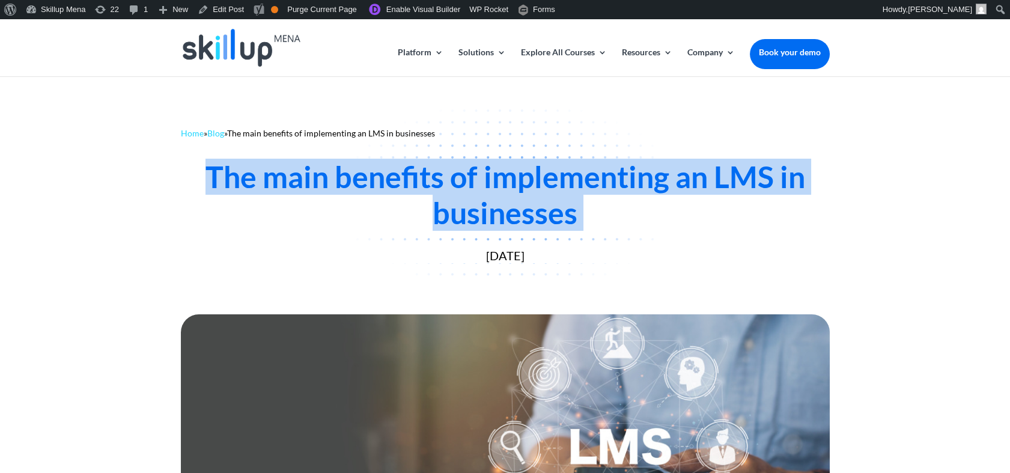
click at [389, 210] on div "The main benefits of implementing an LMS in businesses" at bounding box center [505, 195] width 649 height 72
copy div "The main benefits of implementing an LMS in businesses"
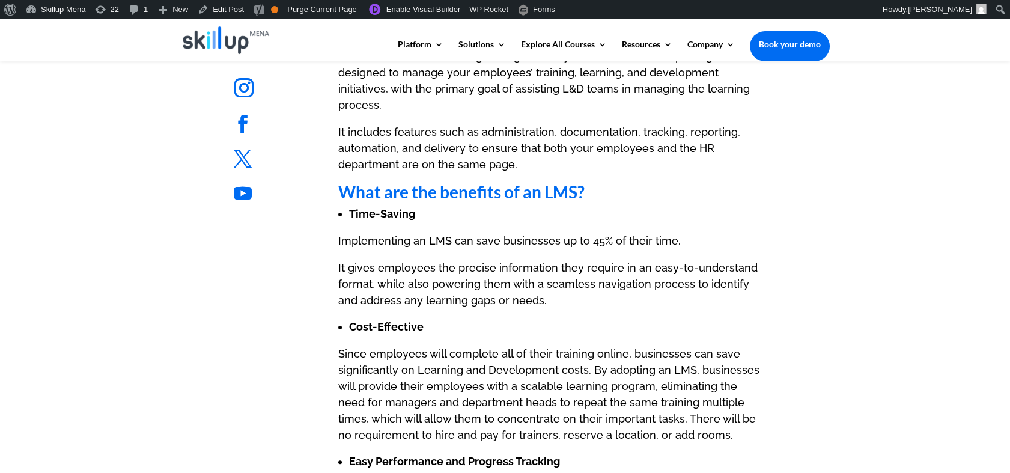
scroll to position [734, 0]
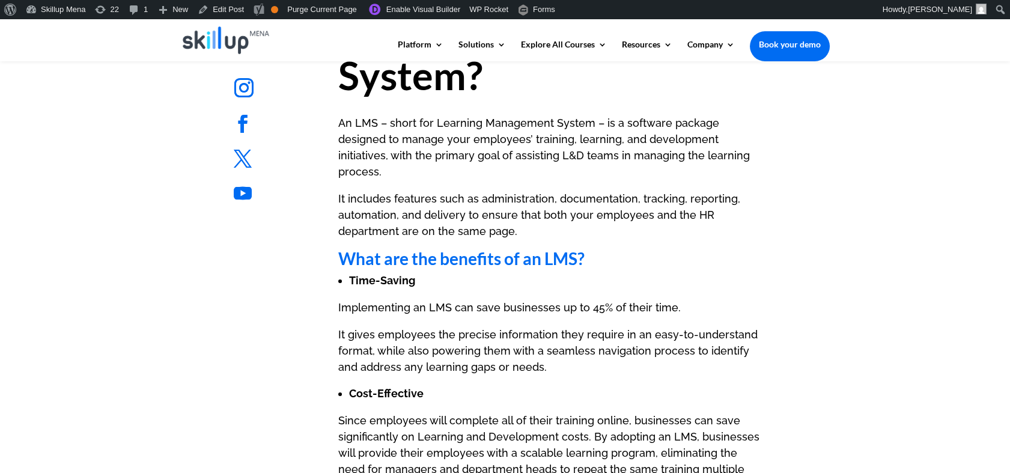
click at [342, 116] on p "An LMS – short for Learning Management System – is a software package designed …" at bounding box center [549, 153] width 422 height 76
click at [341, 120] on p "An LMS – short for Learning Management System – is a software package designed …" at bounding box center [549, 153] width 422 height 76
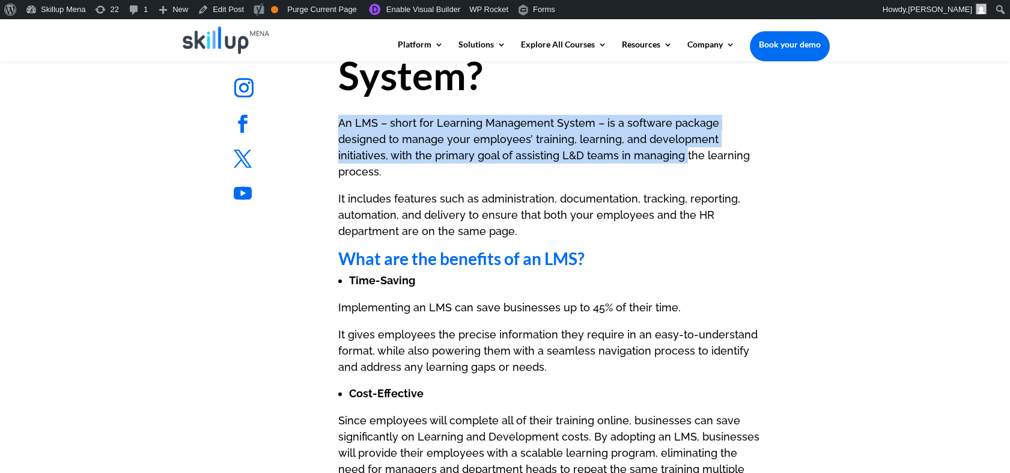
drag, startPoint x: 341, startPoint y: 120, endPoint x: 582, endPoint y: 167, distance: 246.0
click at [582, 167] on p "An LMS – short for Learning Management System – is a software package designed …" at bounding box center [549, 153] width 422 height 76
drag, startPoint x: 582, startPoint y: 167, endPoint x: 403, endPoint y: 150, distance: 179.8
click at [412, 150] on p "An LMS – short for Learning Management System – is a software package designed …" at bounding box center [549, 153] width 422 height 76
click at [369, 128] on p "An LMS – short for Learning Management System – is a software package designed …" at bounding box center [549, 153] width 422 height 76
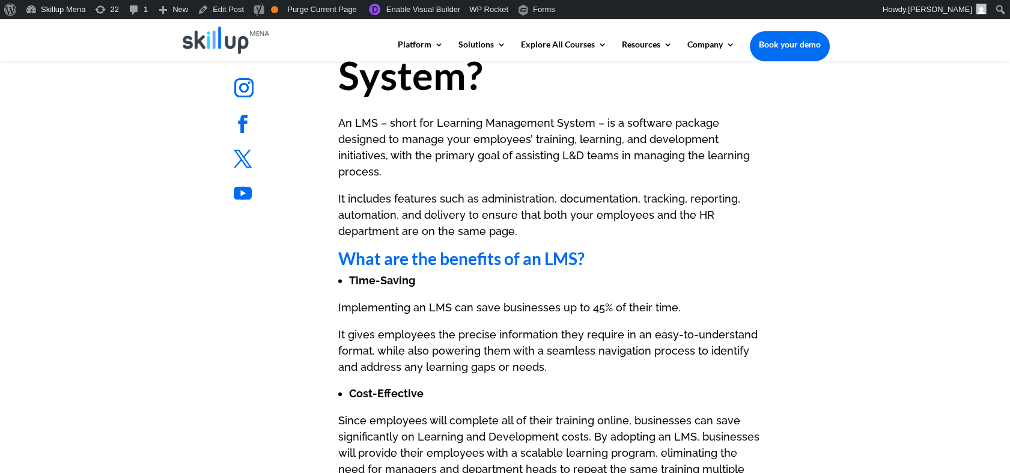
click at [356, 125] on p "An LMS – short for Learning Management System – is a software package designed …" at bounding box center [549, 153] width 422 height 76
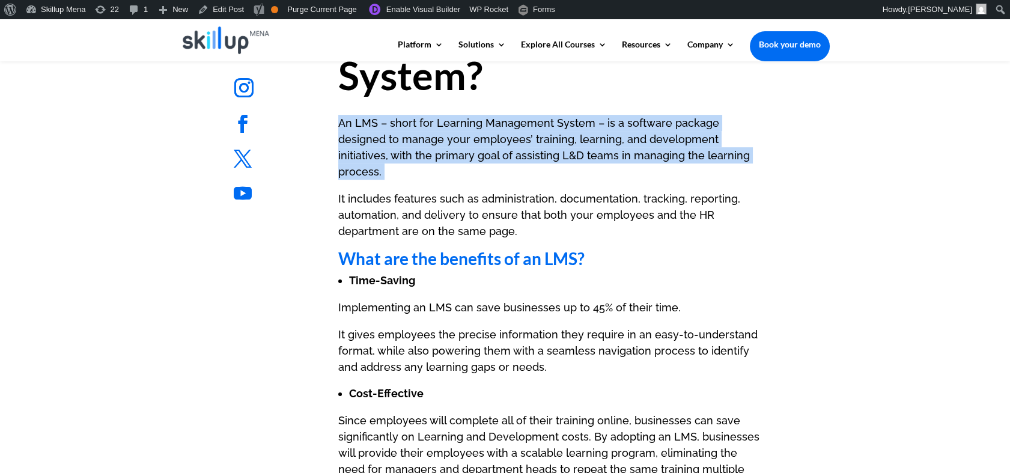
click at [356, 125] on p "An LMS – short for Learning Management System – is a software package designed …" at bounding box center [549, 153] width 422 height 76
drag, startPoint x: 356, startPoint y: 125, endPoint x: 345, endPoint y: 121, distance: 11.0
click at [345, 121] on p "An LMS – short for Learning Management System – is a software package designed …" at bounding box center [549, 153] width 422 height 76
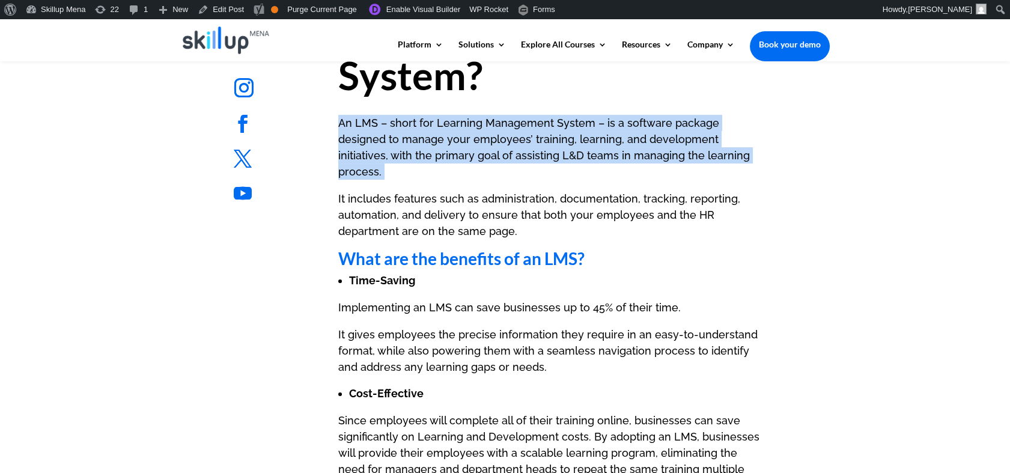
drag, startPoint x: 345, startPoint y: 121, endPoint x: 437, endPoint y: 135, distance: 93.1
click at [467, 132] on p "An LMS – short for Learning Management System – is a software package designed …" at bounding box center [549, 153] width 422 height 76
click at [412, 136] on p "An LMS – short for Learning Management System – is a software package designed …" at bounding box center [549, 153] width 422 height 76
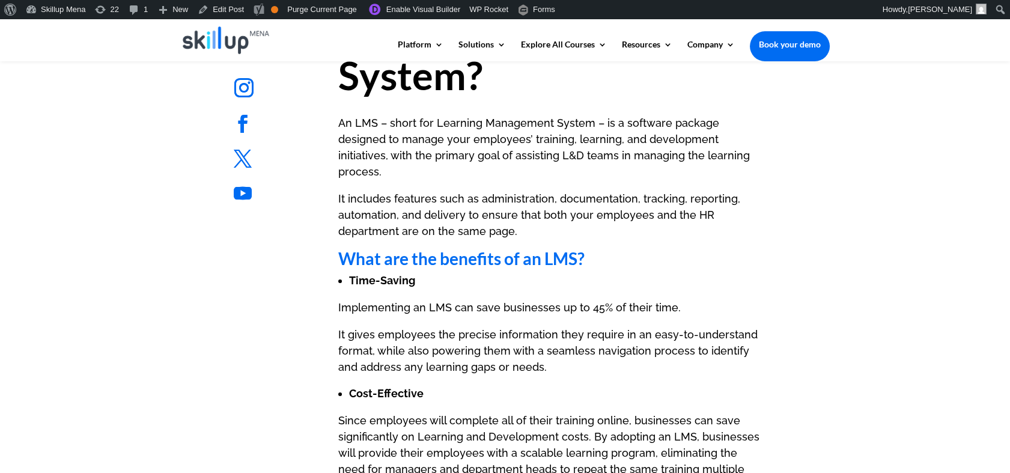
click at [394, 160] on p "An LMS – short for Learning Management System – is a software package designed …" at bounding box center [549, 153] width 422 height 76
click at [386, 190] on p "It includes features such as administration, documentation, tracking, reporting…" at bounding box center [549, 219] width 422 height 59
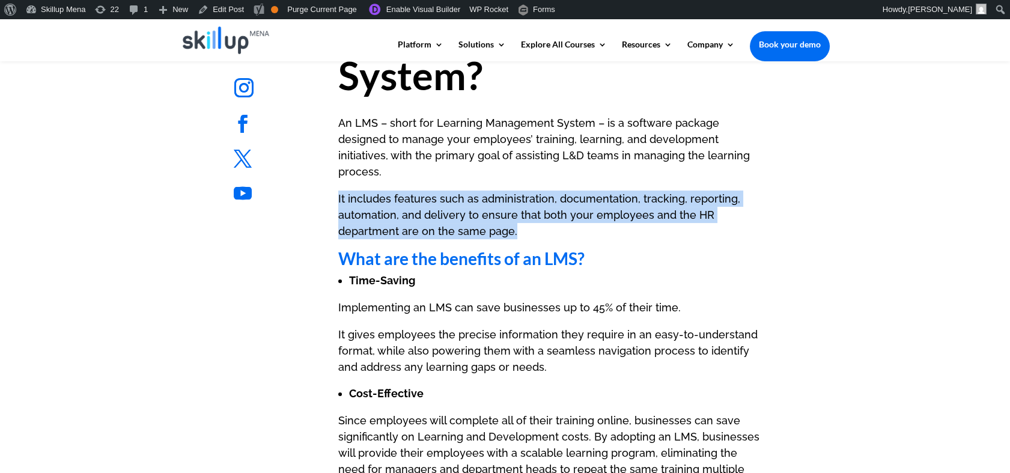
click at [386, 190] on p "It includes features such as administration, documentation, tracking, reporting…" at bounding box center [549, 219] width 422 height 59
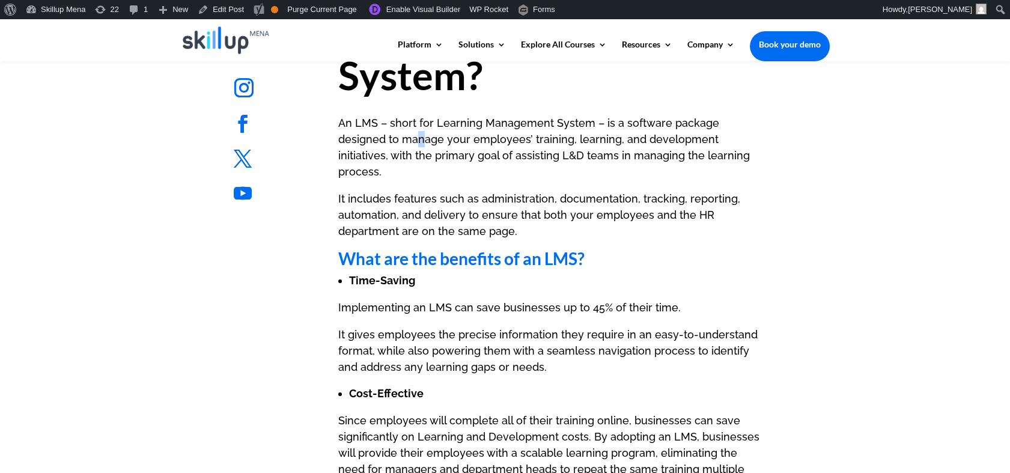
drag, startPoint x: 386, startPoint y: 187, endPoint x: 370, endPoint y: 137, distance: 52.8
click at [370, 137] on p "An LMS – short for Learning Management System – is a software package designed …" at bounding box center [549, 153] width 422 height 76
drag, startPoint x: 370, startPoint y: 137, endPoint x: 359, endPoint y: 136, distance: 10.8
click at [359, 136] on p "An LMS – short for Learning Management System – is a software package designed …" at bounding box center [549, 153] width 422 height 76
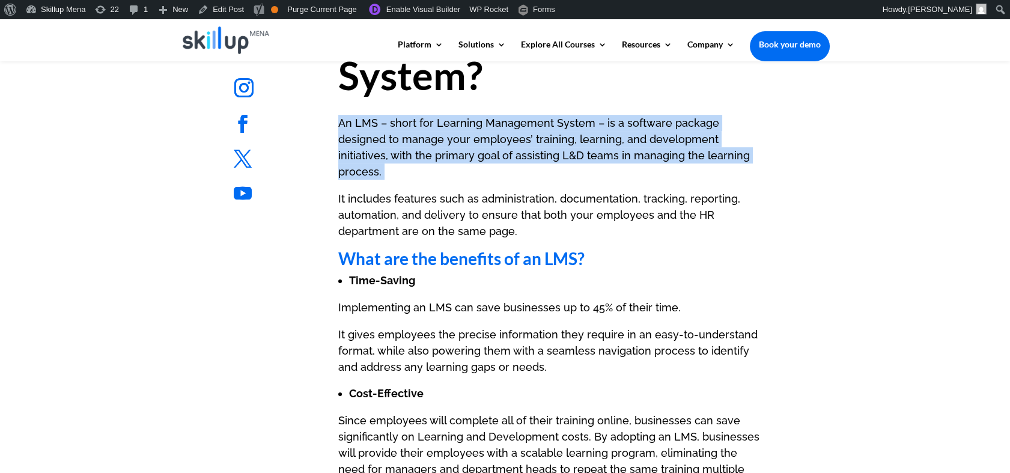
click at [359, 136] on p "An LMS – short for Learning Management System – is a software package designed …" at bounding box center [549, 153] width 422 height 76
copy div "An LMS – short for Learning Management System – is a software package designed …"
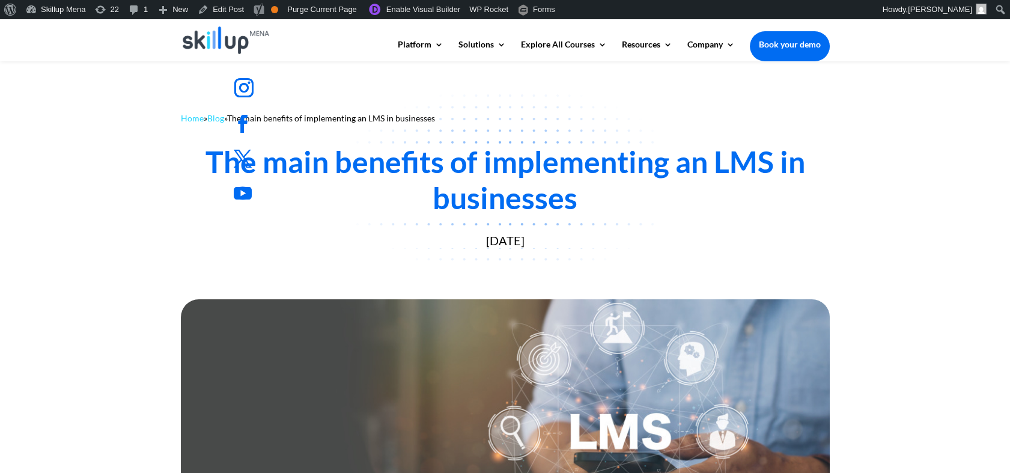
scroll to position [794, 0]
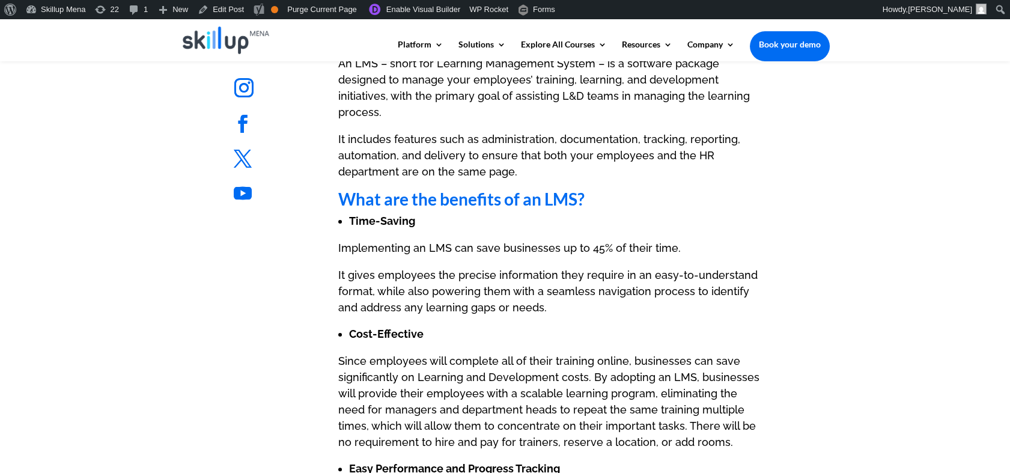
click at [374, 245] on p "Implementing an LMS can save businesses up to 45% of their time." at bounding box center [549, 253] width 422 height 27
drag, startPoint x: 374, startPoint y: 245, endPoint x: 424, endPoint y: 237, distance: 51.2
click at [424, 240] on p "Implementing an LMS can save businesses up to 45% of their time." at bounding box center [549, 253] width 422 height 27
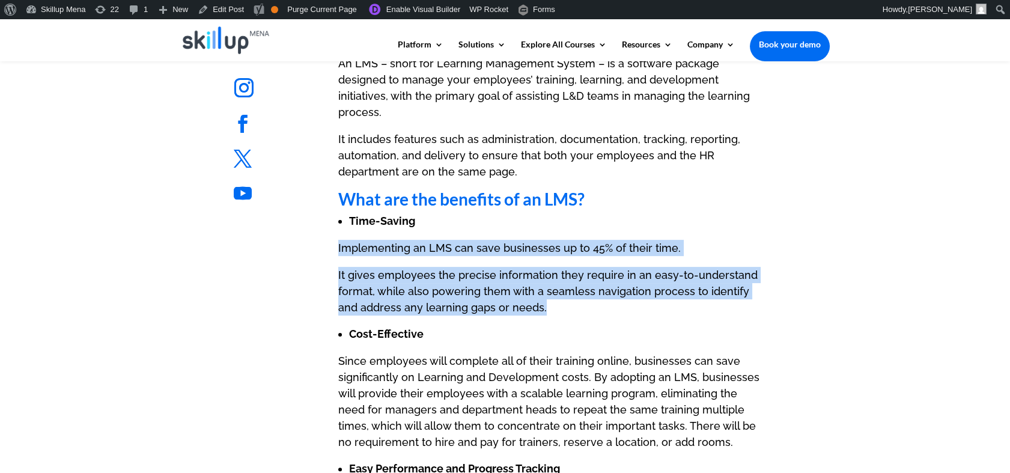
drag, startPoint x: 424, startPoint y: 237, endPoint x: 427, endPoint y: 276, distance: 39.7
click at [427, 276] on div "What Is an LMS Learning Management System? An LMS – short for Learning Manageme…" at bounding box center [549, 462] width 422 height 1224
copy div "Implementing an LMS can save businesses up to 45% of their time. It gives emplo…"
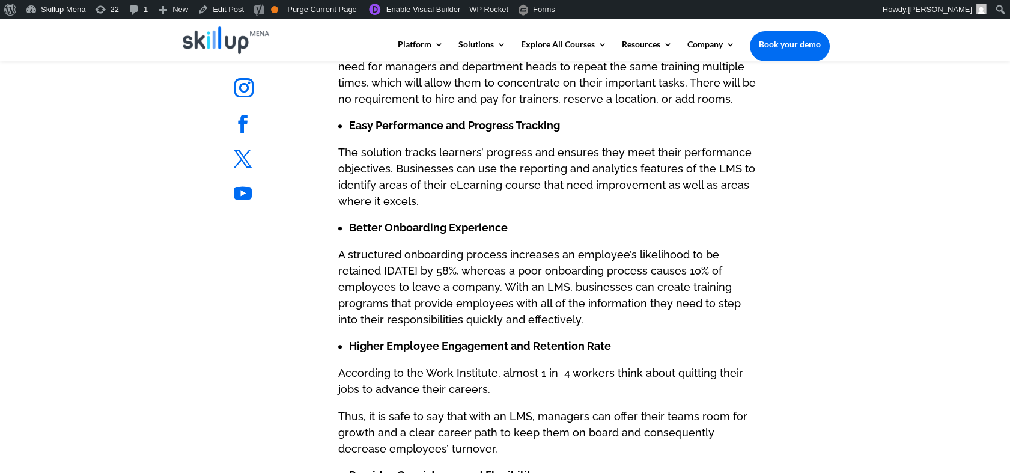
scroll to position [1061, 0]
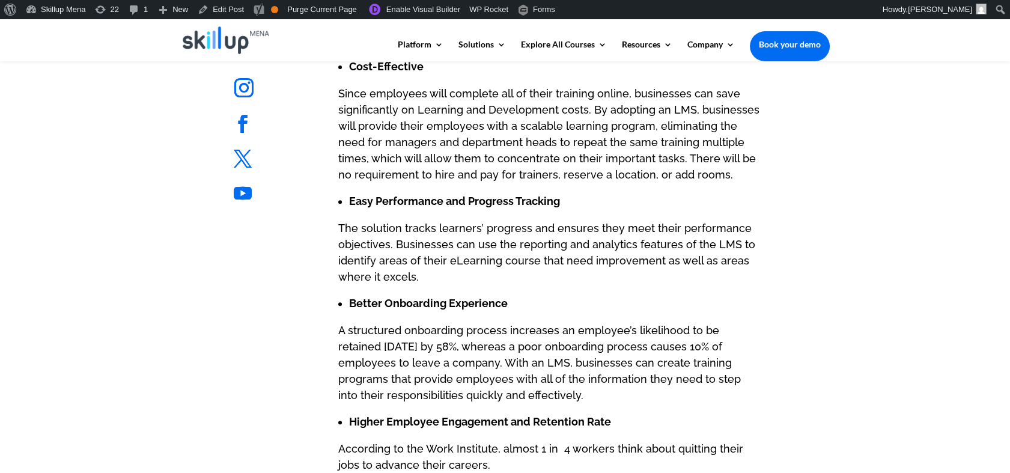
click at [358, 195] on strong "Easy Performance and Progress Tracking" at bounding box center [454, 201] width 211 height 13
drag, startPoint x: 358, startPoint y: 186, endPoint x: 553, endPoint y: 188, distance: 194.7
click at [553, 195] on strong "Easy Performance and Progress Tracking" at bounding box center [454, 201] width 211 height 13
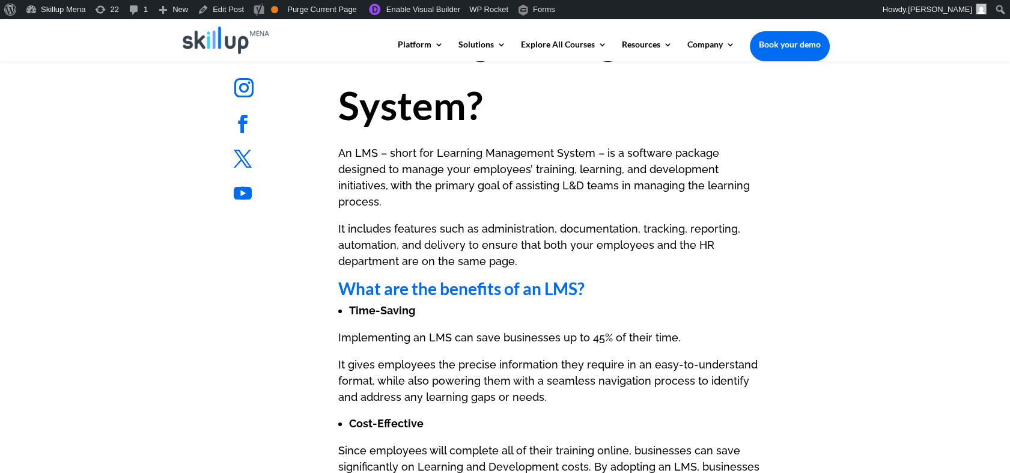
scroll to position [727, 0]
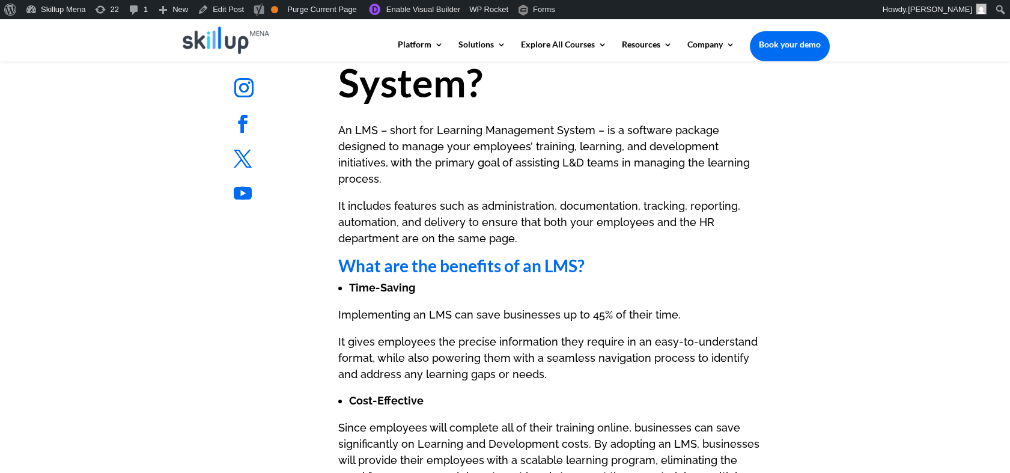
click at [490, 255] on strong "What are the benefits of an LMS?" at bounding box center [461, 265] width 246 height 20
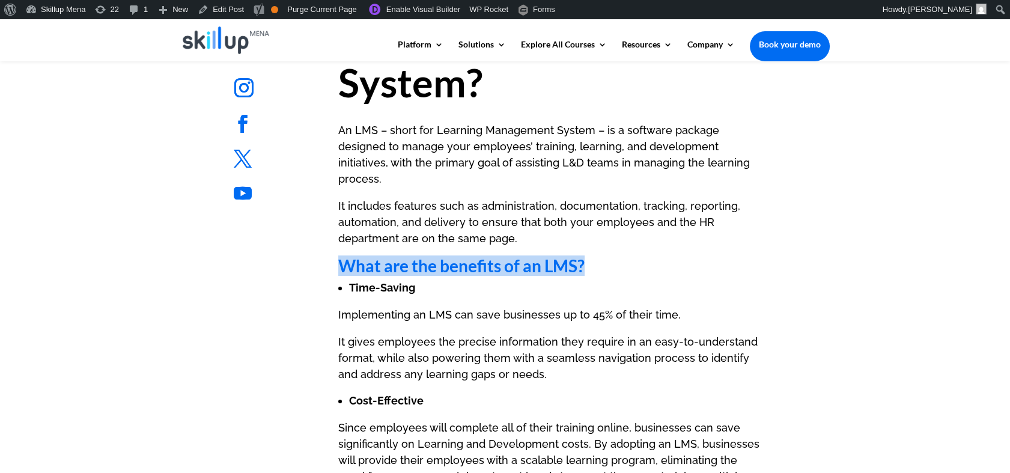
click at [490, 255] on strong "What are the benefits of an LMS?" at bounding box center [461, 265] width 246 height 20
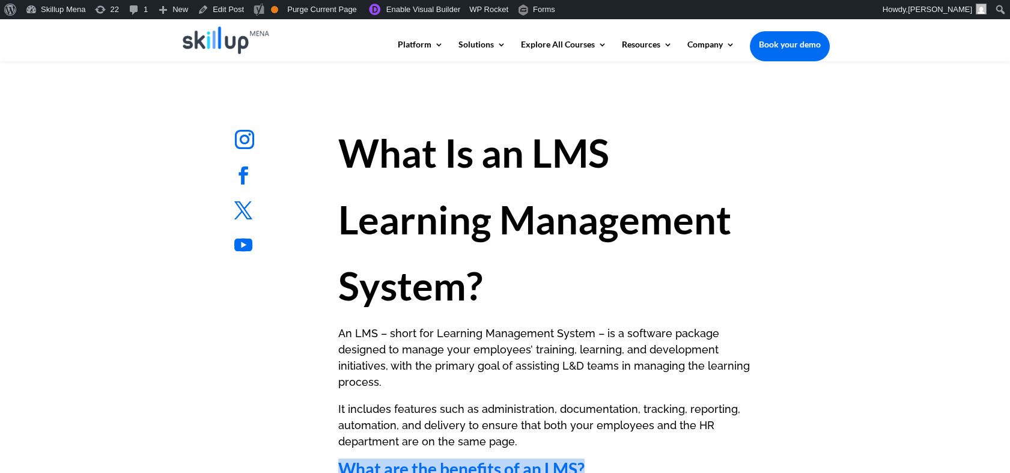
scroll to position [527, 0]
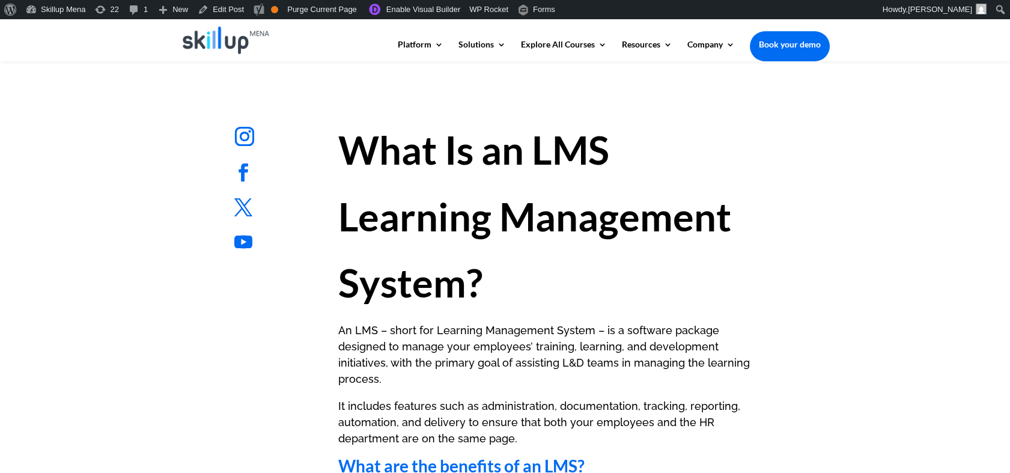
click at [524, 176] on h1 "What Is an LMS Learning Management System?" at bounding box center [549, 219] width 422 height 205
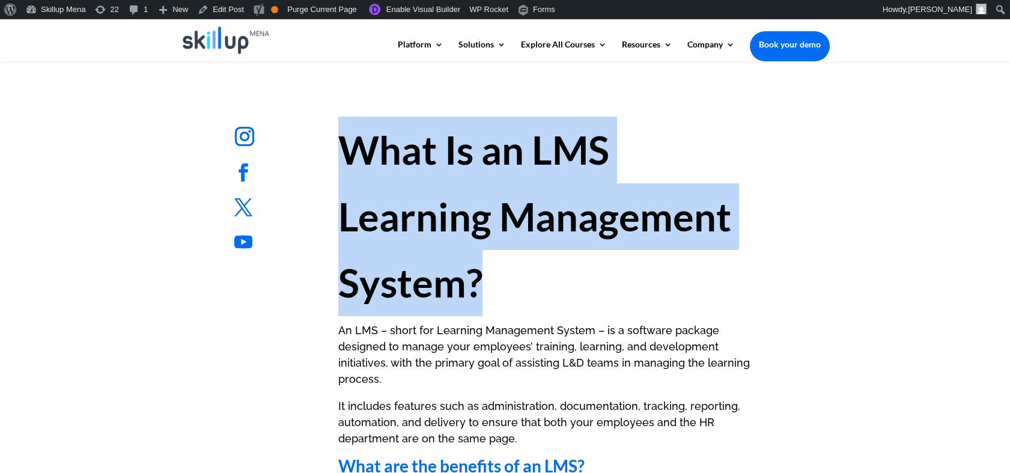
click at [524, 176] on h1 "What Is an LMS Learning Management System?" at bounding box center [549, 219] width 422 height 205
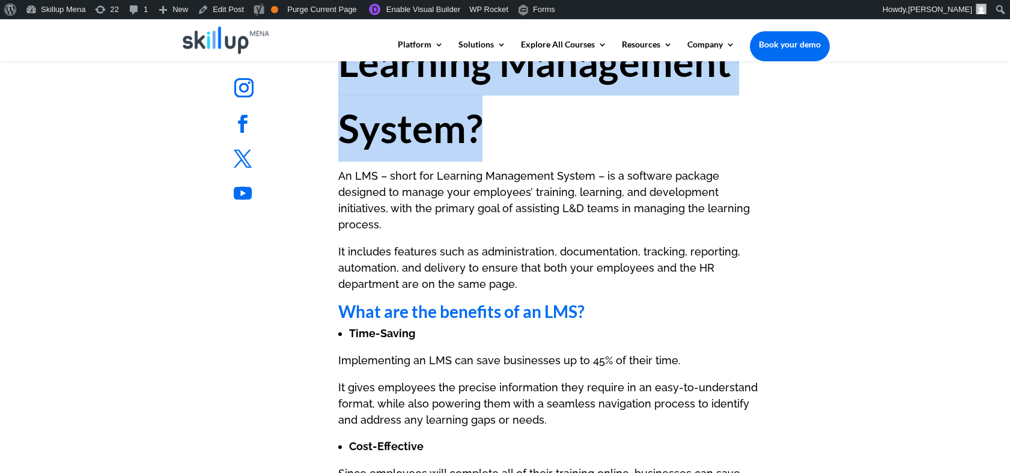
scroll to position [660, 0]
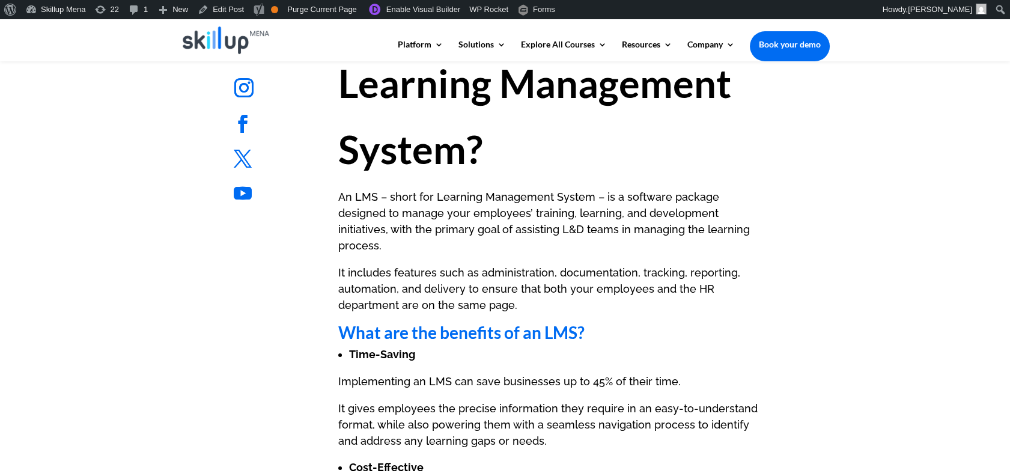
click at [430, 226] on p "An LMS – short for Learning Management System – is a software package designed …" at bounding box center [549, 227] width 422 height 76
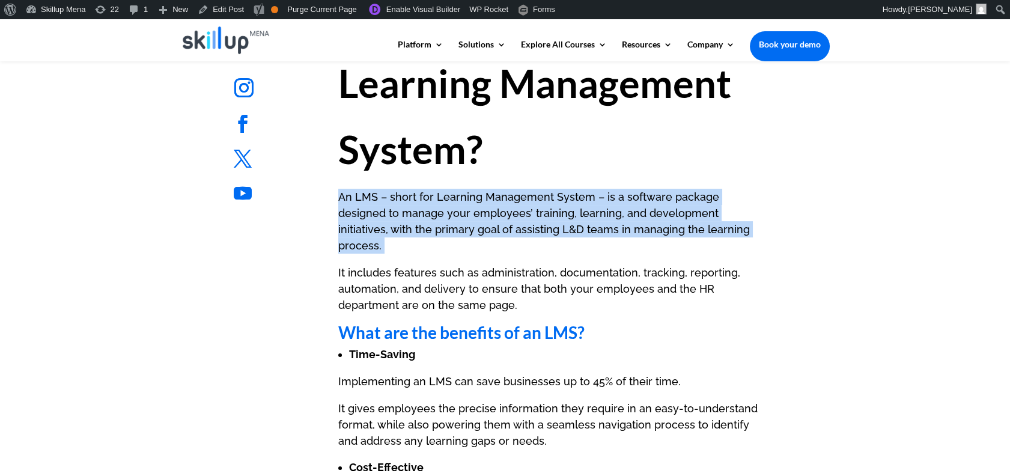
click at [430, 226] on p "An LMS – short for Learning Management System – is a software package designed …" at bounding box center [549, 227] width 422 height 76
copy div "An LMS – short for Learning Management System – is a software package designed …"
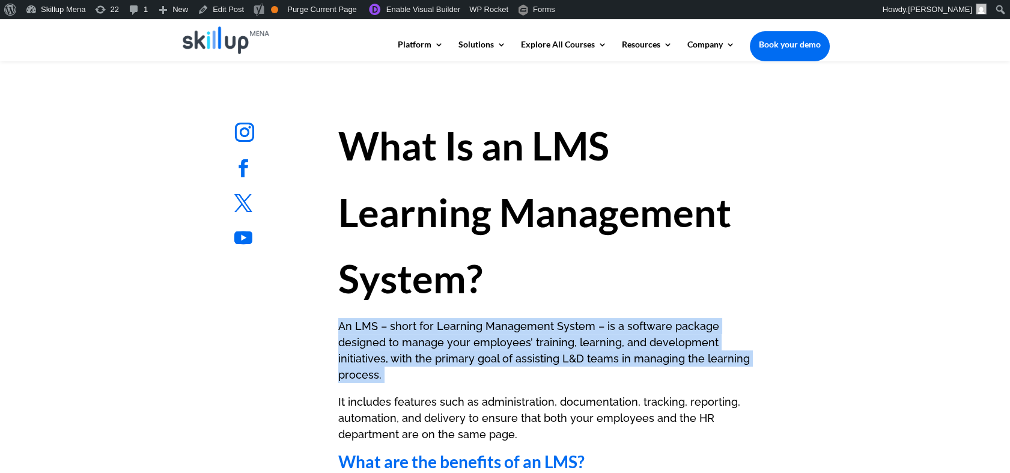
scroll to position [527, 0]
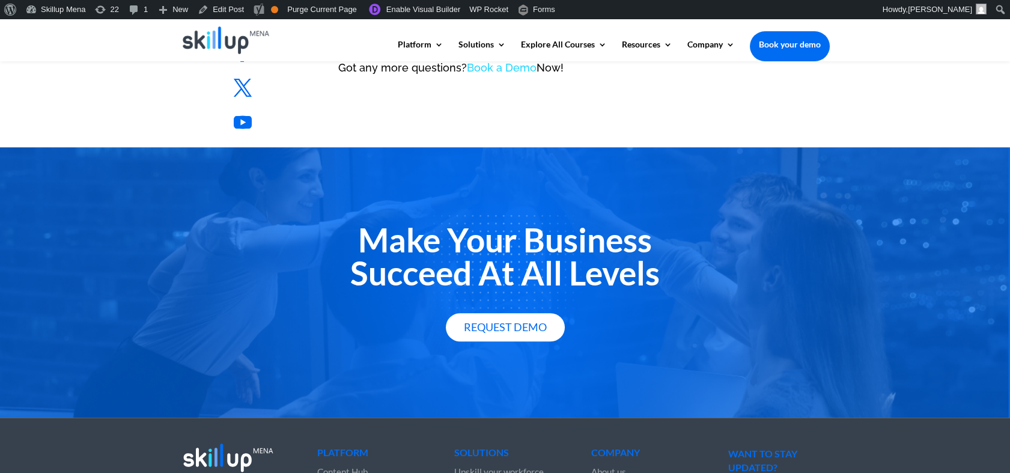
scroll to position [1769, 0]
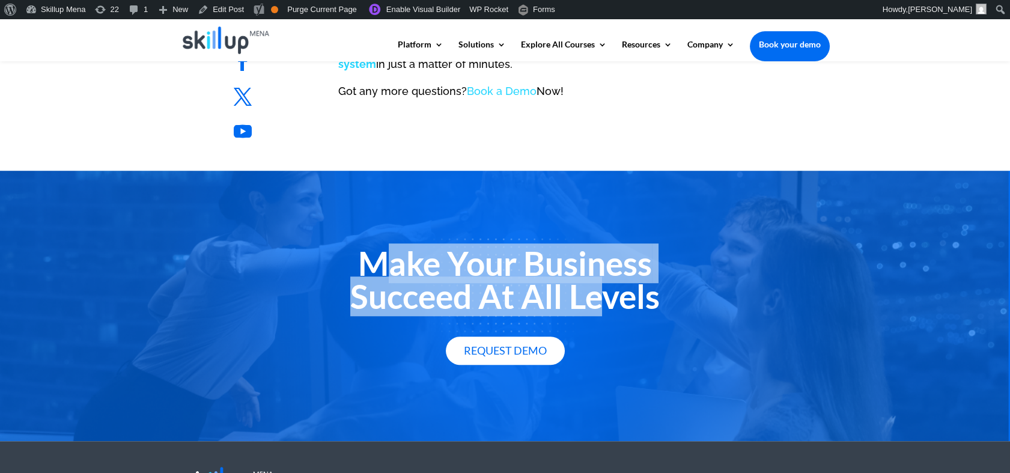
drag, startPoint x: 385, startPoint y: 251, endPoint x: 586, endPoint y: 291, distance: 205.1
click at [586, 291] on h2 "Make Your Business Succeed At All Levels" at bounding box center [505, 283] width 649 height 72
drag, startPoint x: 586, startPoint y: 291, endPoint x: 471, endPoint y: 288, distance: 114.8
click at [471, 288] on h2 "Make Your Business Succeed At All Levels" at bounding box center [505, 283] width 649 height 72
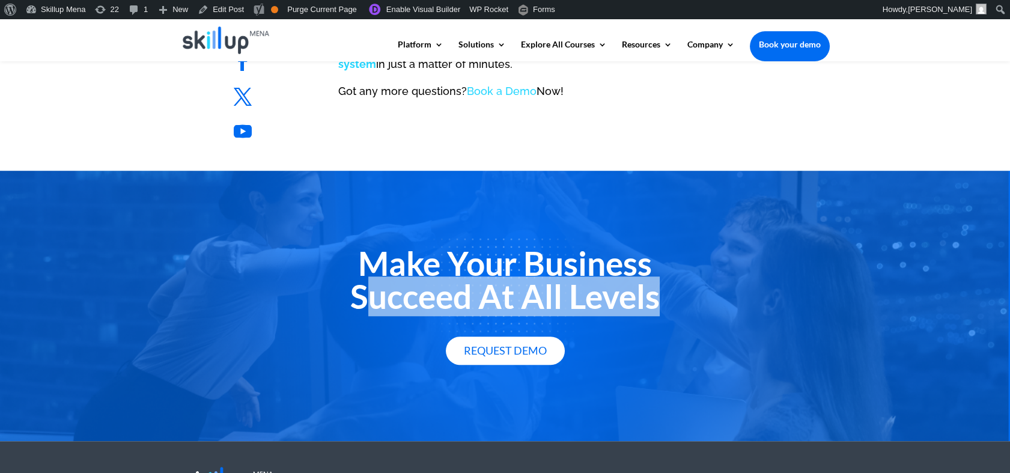
click at [471, 288] on h2 "Make Your Business Succeed At All Levels" at bounding box center [505, 283] width 649 height 72
copy div "Succeed At All Levels"
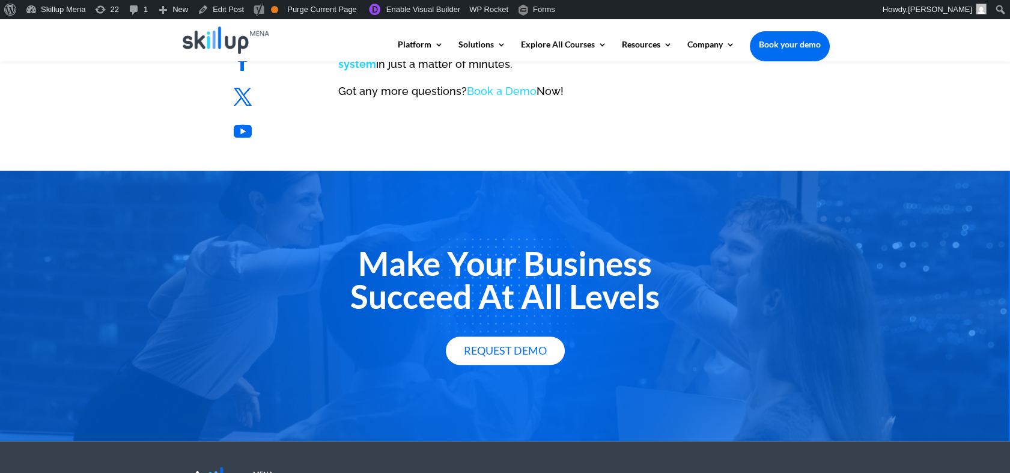
click at [494, 247] on h2 "Make Your Business Succeed At All Levels" at bounding box center [505, 283] width 649 height 72
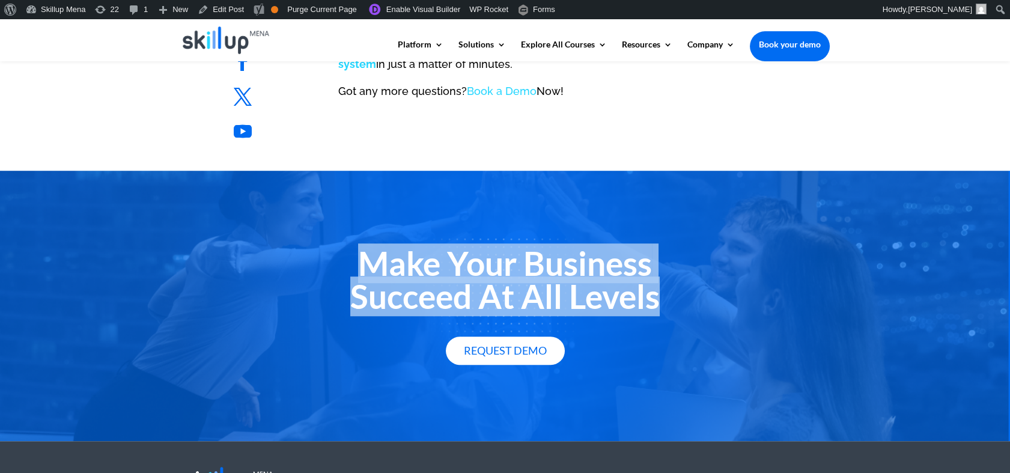
drag, startPoint x: 494, startPoint y: 247, endPoint x: 502, endPoint y: 291, distance: 45.2
click at [502, 291] on h2 "Make Your Business Succeed At All Levels" at bounding box center [505, 283] width 649 height 72
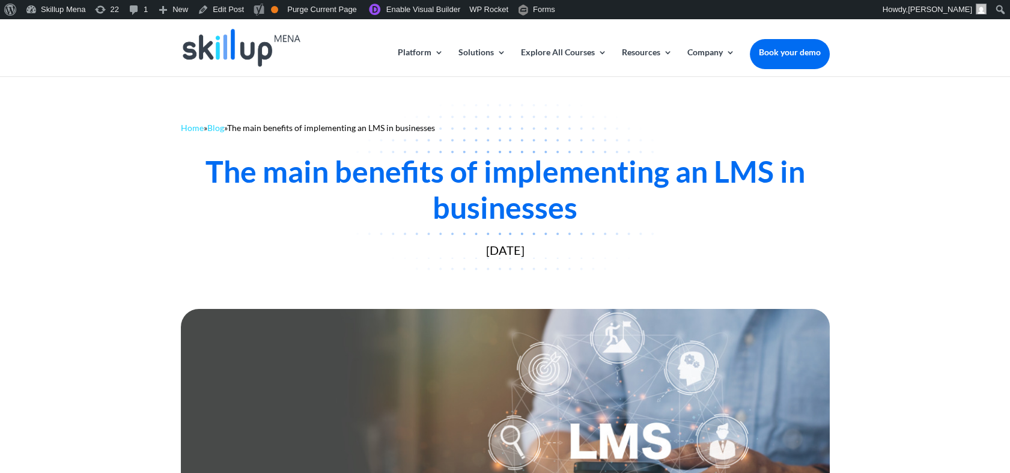
scroll to position [0, 0]
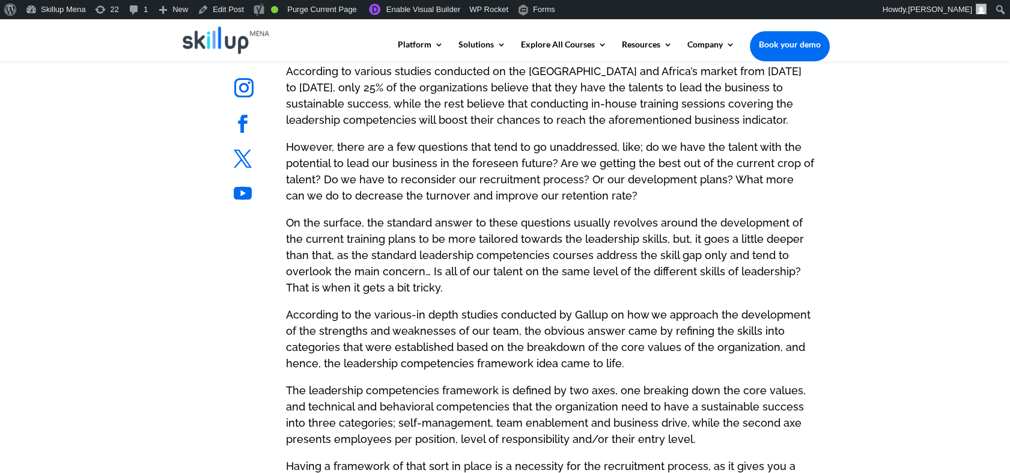
scroll to position [668, 0]
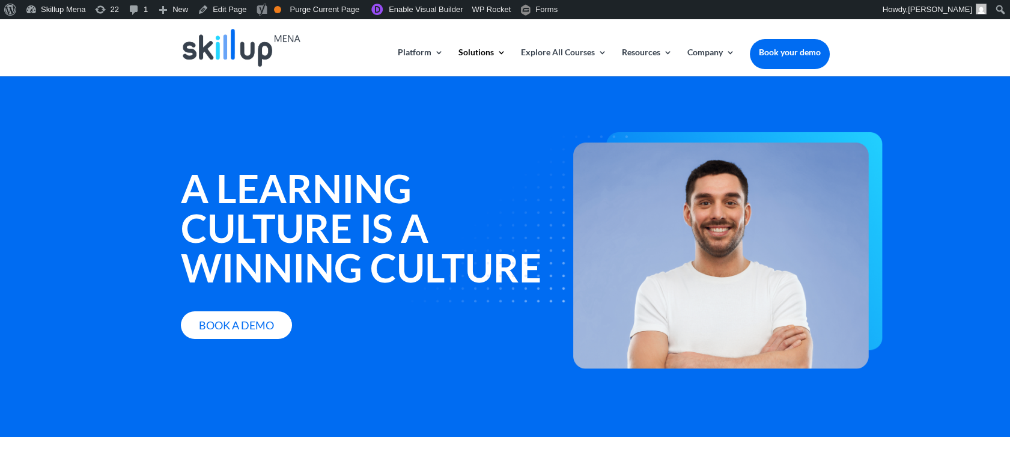
click at [22, 153] on div "A learning culture is a winning culture Book a Demo" at bounding box center [505, 256] width 1010 height 360
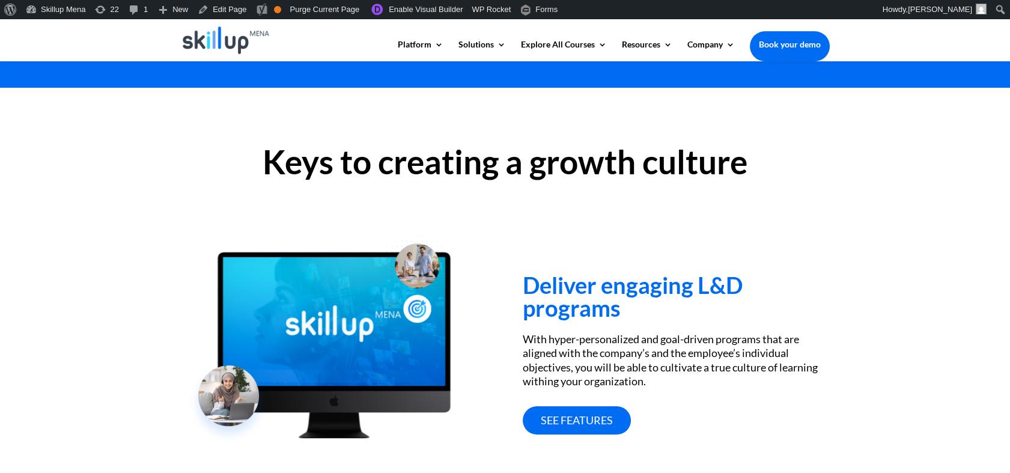
click at [567, 168] on h2 "Keys to creating a growth culture" at bounding box center [505, 164] width 649 height 39
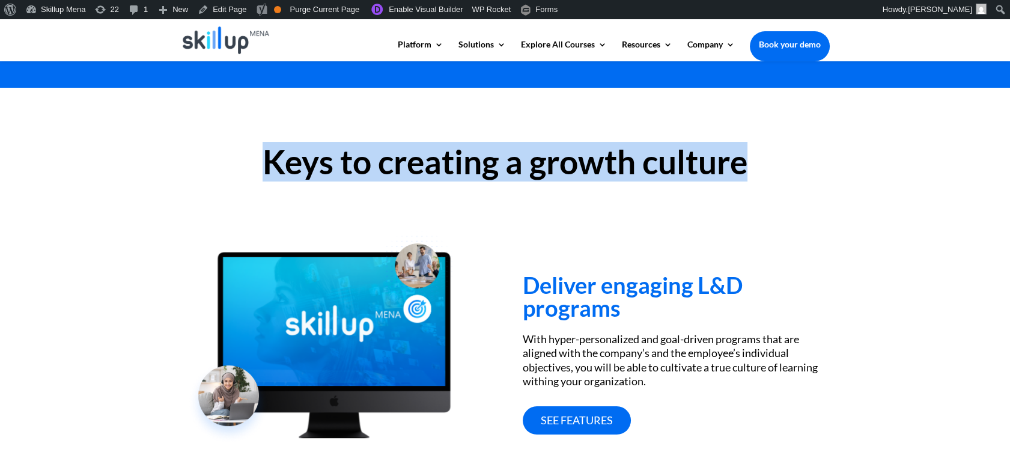
click at [567, 168] on h2 "Keys to creating a growth culture" at bounding box center [505, 164] width 649 height 39
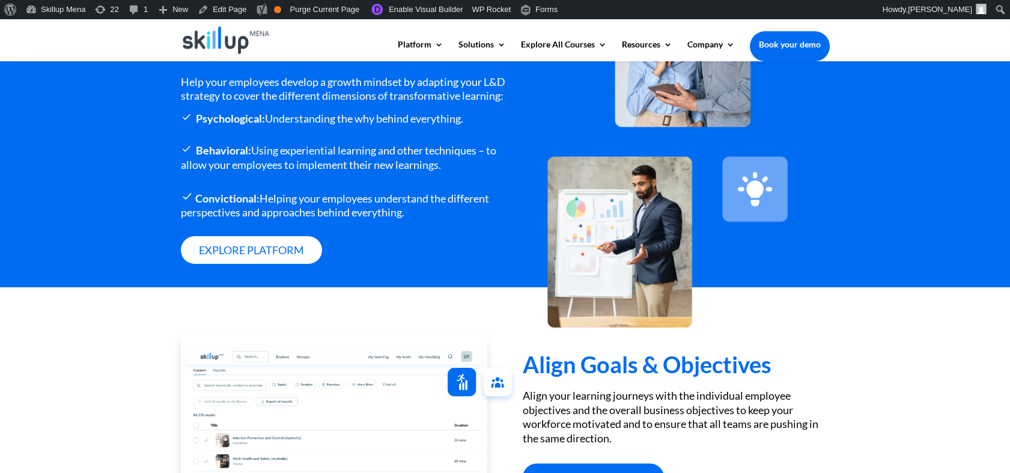
scroll to position [747, 0]
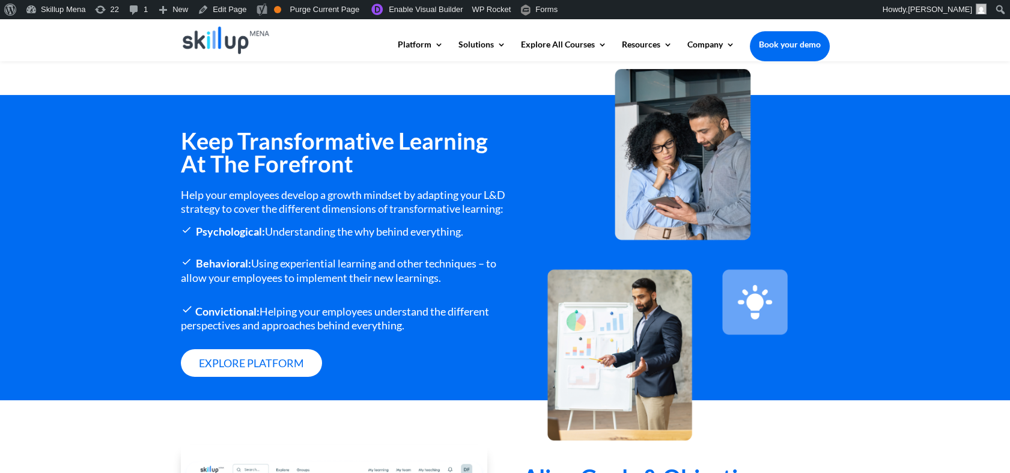
click at [227, 238] on strong "Psychological:" at bounding box center [230, 231] width 69 height 13
drag, startPoint x: 227, startPoint y: 246, endPoint x: 208, endPoint y: 248, distance: 18.8
click at [208, 238] on strong "Psychological:" at bounding box center [230, 231] width 69 height 13
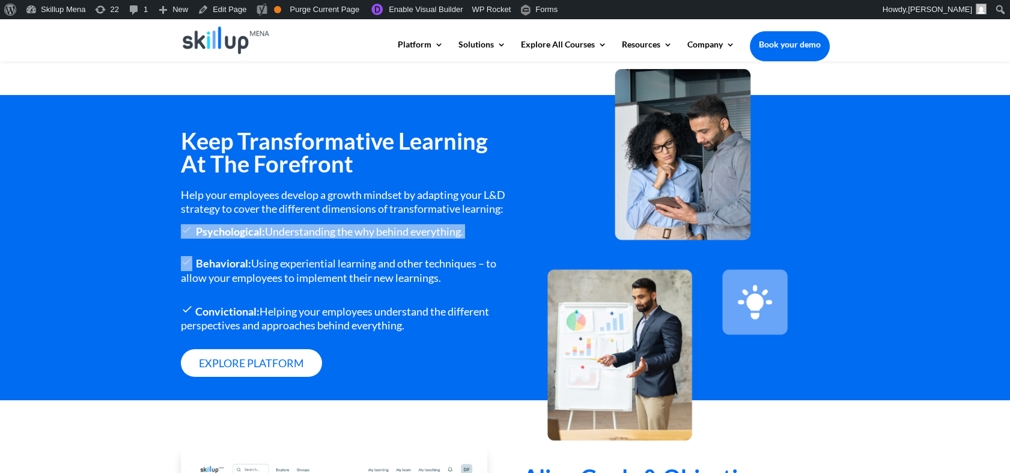
click at [208, 238] on strong "Psychological:" at bounding box center [230, 231] width 69 height 13
drag, startPoint x: 208, startPoint y: 248, endPoint x: 210, endPoint y: 287, distance: 38.5
click at [208, 285] on div "Behavioral: Using experiential learning and other techniques – to allow your em…" at bounding box center [343, 270] width 324 height 29
click at [211, 270] on strong "Behavioral:" at bounding box center [223, 263] width 55 height 13
drag, startPoint x: 211, startPoint y: 276, endPoint x: 282, endPoint y: 249, distance: 75.1
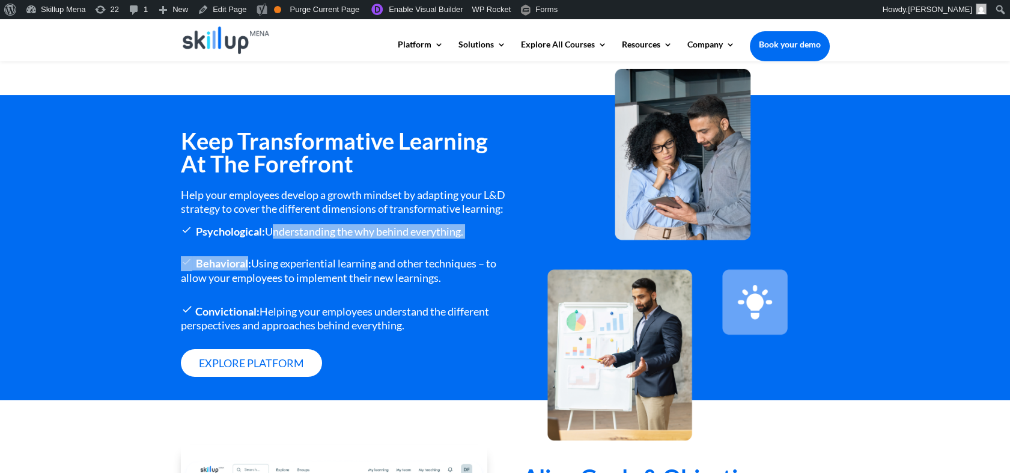
click at [282, 249] on div "Keep Transformative Learning At The Forefront Help your employees develop a gro…" at bounding box center [343, 264] width 324 height 271
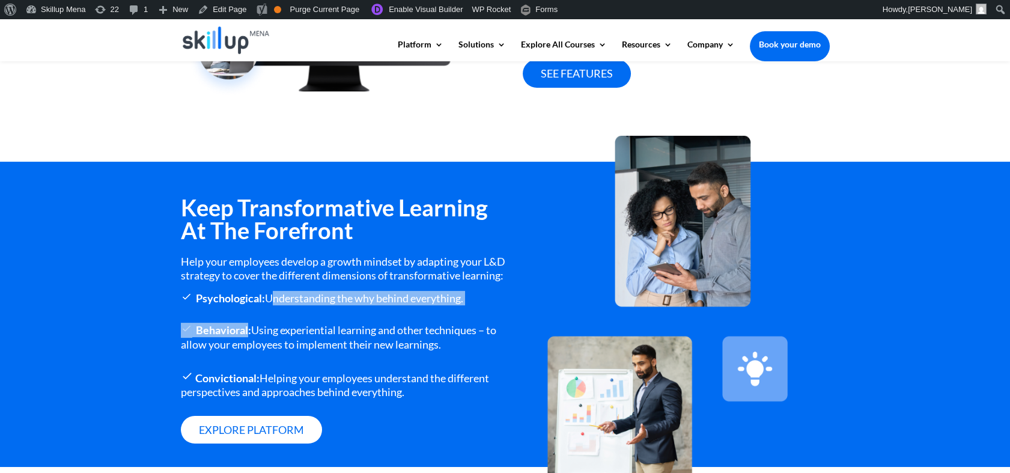
scroll to position [480, 0]
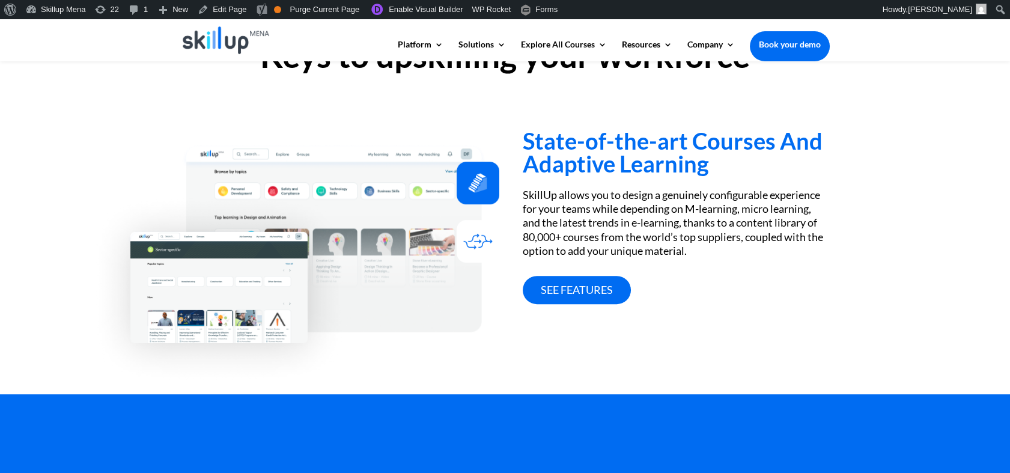
scroll to position [934, 0]
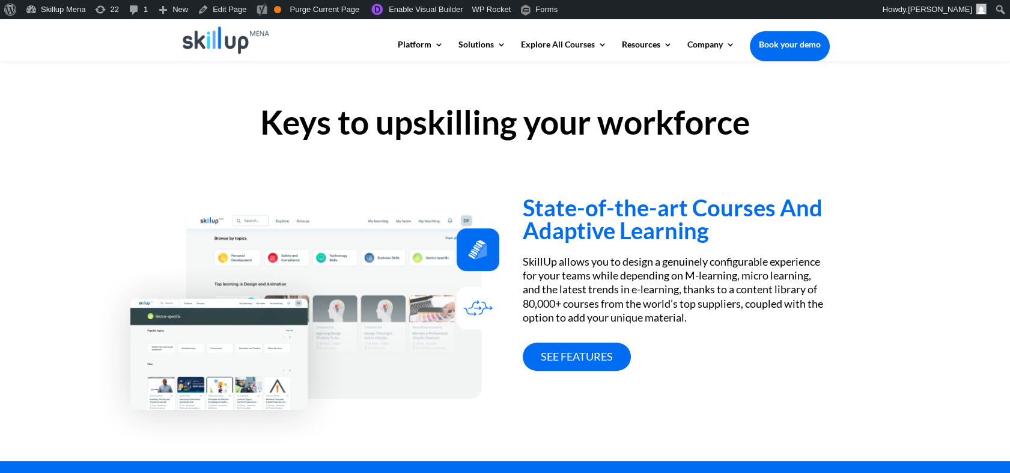
drag, startPoint x: 672, startPoint y: 148, endPoint x: 535, endPoint y: 149, distance: 136.4
click at [671, 148] on div "Keys to upskilling your workforce" at bounding box center [505, 125] width 649 height 71
click at [534, 149] on div "Keys to upskilling your workforce" at bounding box center [505, 125] width 649 height 71
click at [479, 138] on h2 "Keys to upskilling your workforce" at bounding box center [505, 125] width 649 height 39
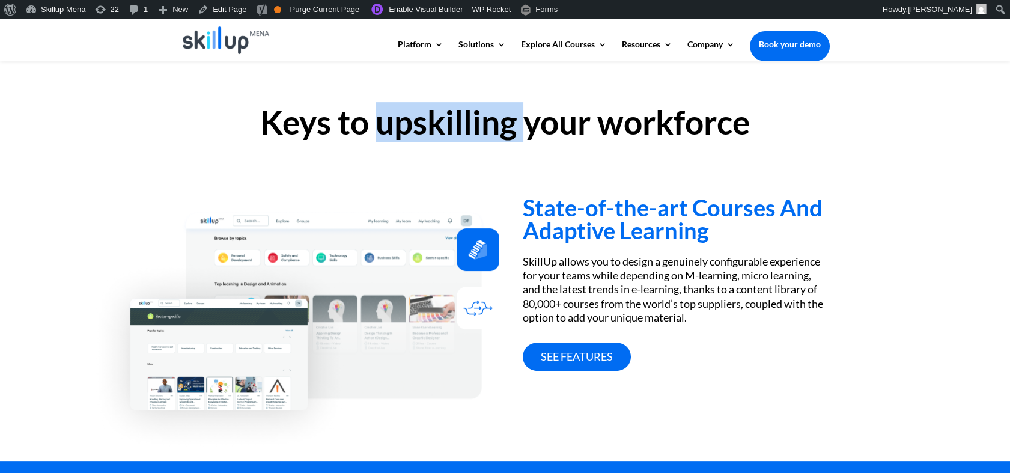
click at [479, 138] on h2 "Keys to upskilling your workforce" at bounding box center [505, 125] width 649 height 39
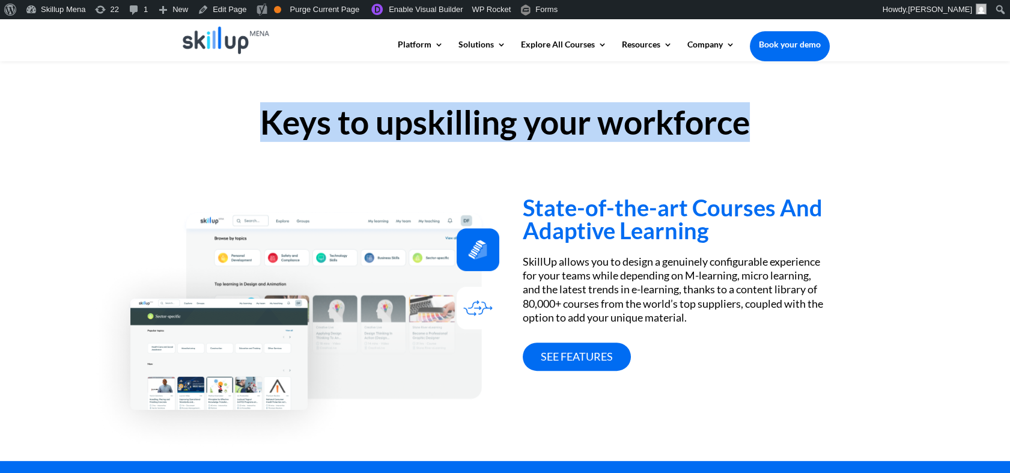
click at [479, 138] on h2 "Keys to upskilling your workforce" at bounding box center [505, 125] width 649 height 39
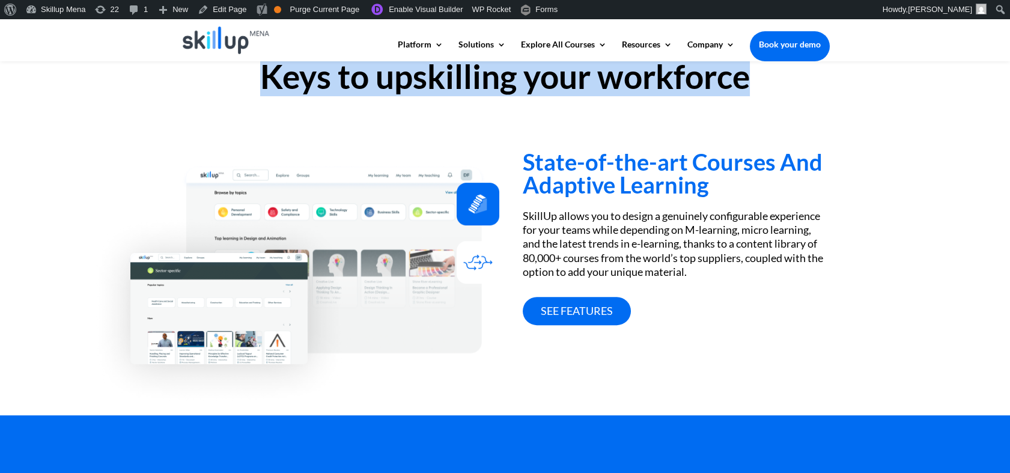
scroll to position [1001, 0]
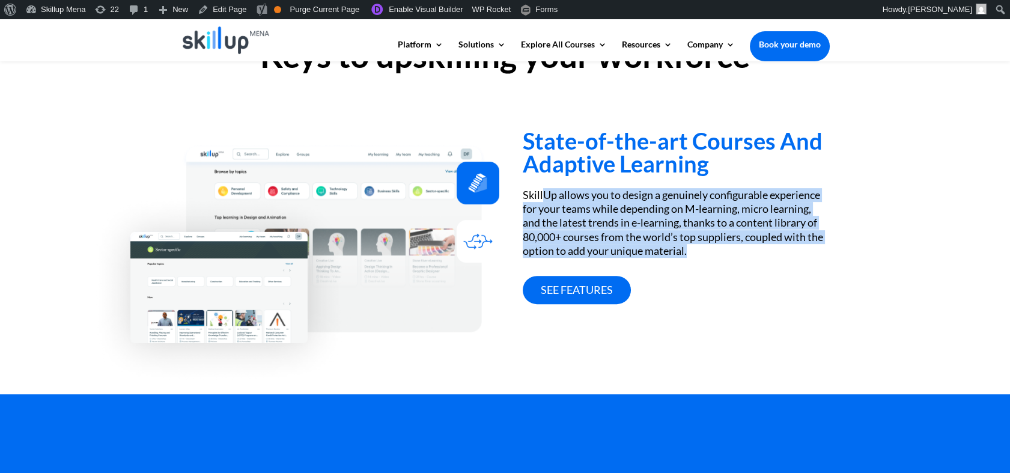
drag, startPoint x: 546, startPoint y: 199, endPoint x: 723, endPoint y: 246, distance: 184.1
click at [723, 246] on div "SkillUp allows you to design a genuinely configurable experience for your teams…" at bounding box center [676, 223] width 306 height 70
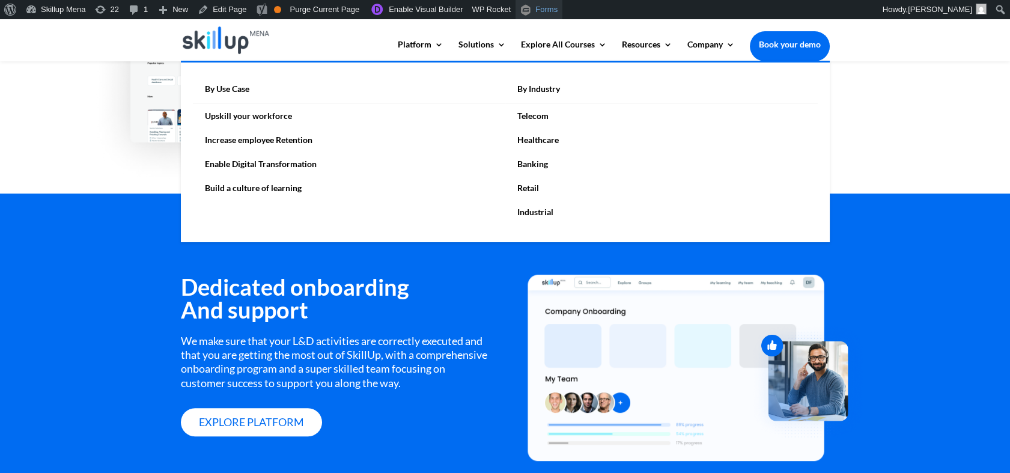
scroll to position [1268, 0]
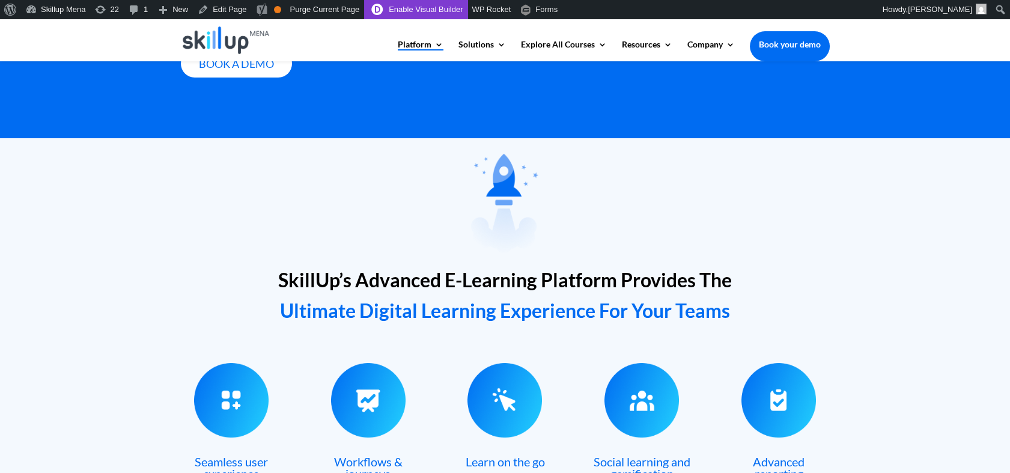
scroll to position [268, 0]
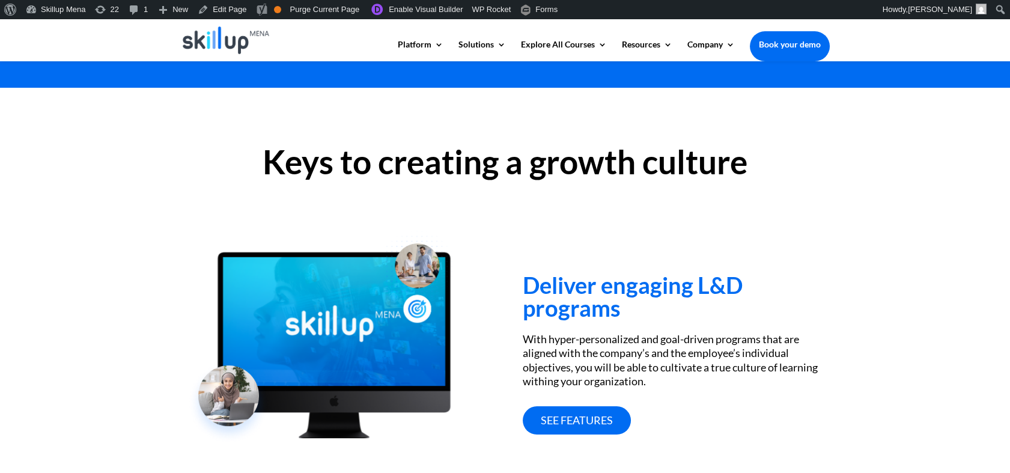
scroll to position [400, 0]
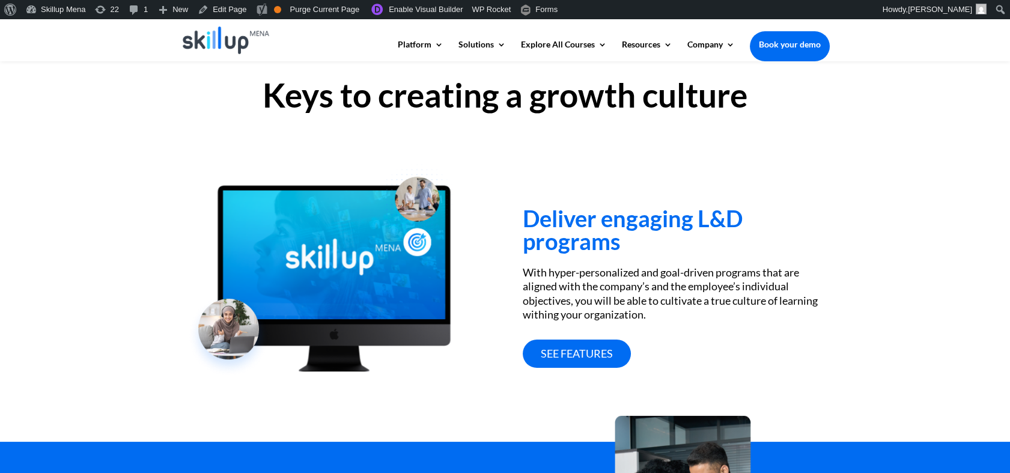
click at [591, 231] on h3 "Deliver engaging L&D programs" at bounding box center [676, 233] width 306 height 52
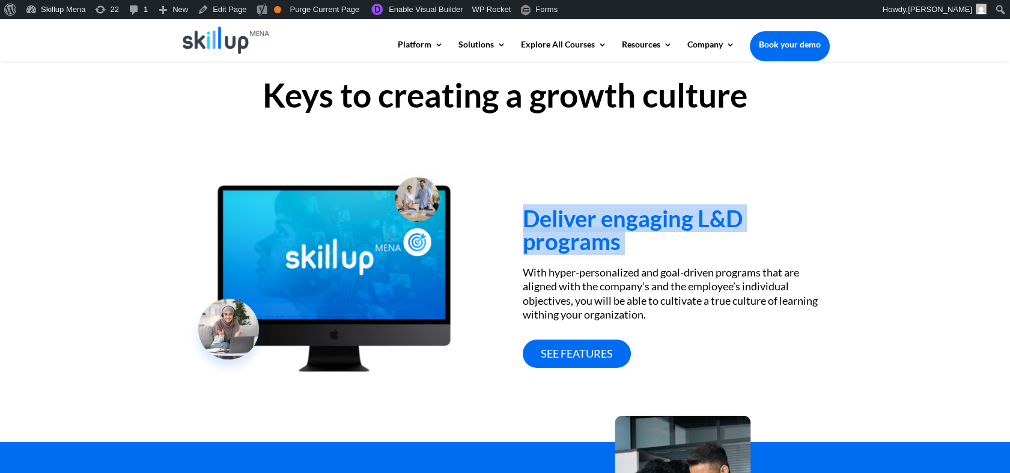
click at [591, 231] on h3 "Deliver engaging L&D programs" at bounding box center [676, 233] width 306 height 52
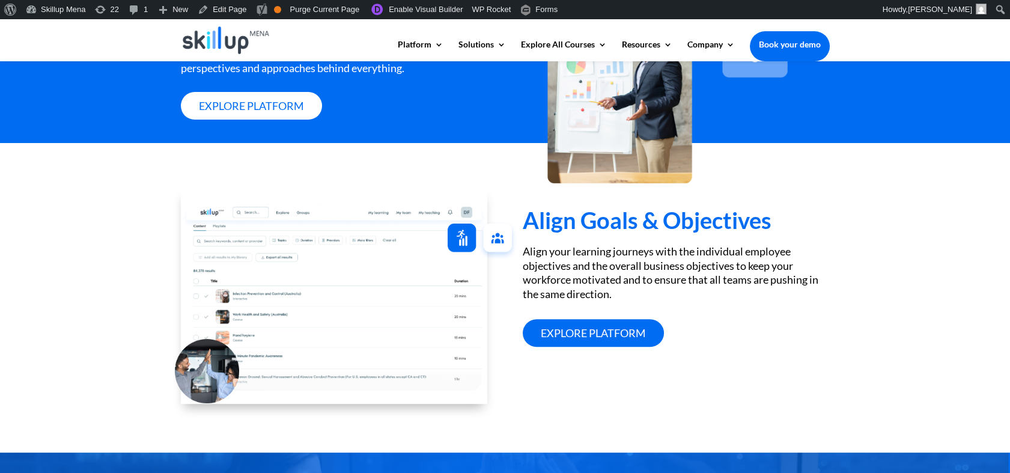
scroll to position [1068, 0]
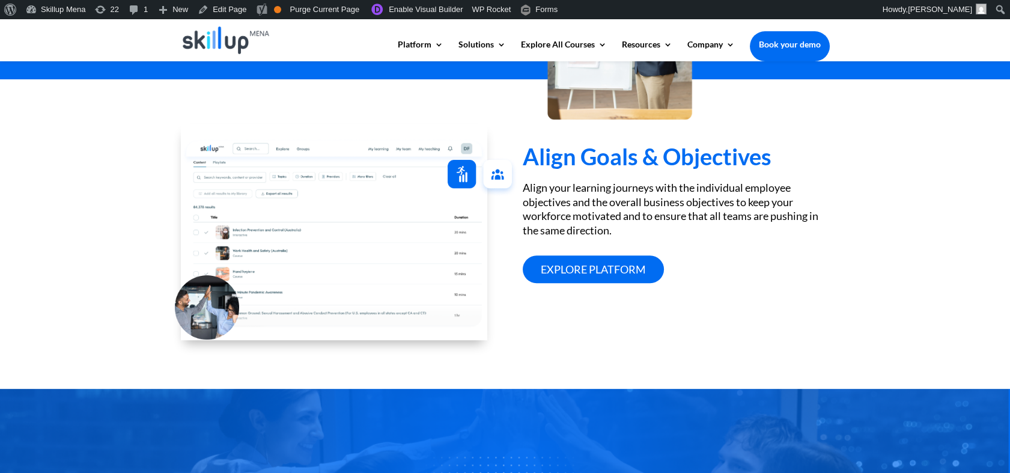
click at [539, 168] on h3 "Align Goals & Objectives" at bounding box center [676, 159] width 306 height 29
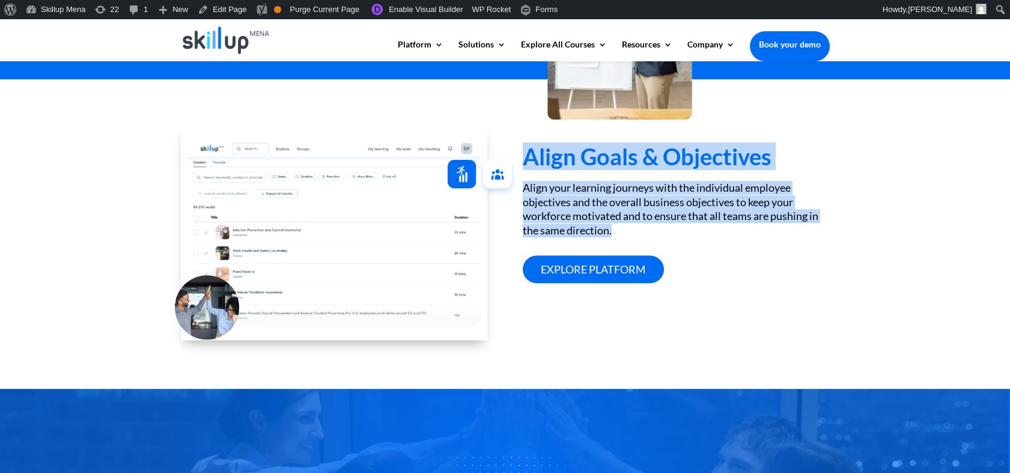
drag, startPoint x: 539, startPoint y: 168, endPoint x: 558, endPoint y: 187, distance: 26.8
click at [558, 187] on div "Align Goals & Objectives Align your learning journeys with the individual emplo…" at bounding box center [676, 191] width 306 height 184
click at [642, 174] on h3 "Align Goals & Objectives" at bounding box center [676, 159] width 306 height 29
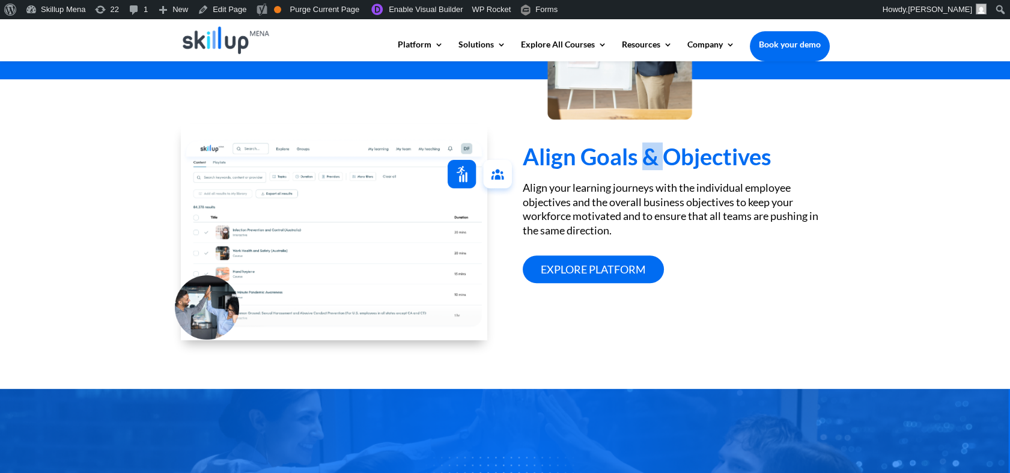
click at [642, 174] on h3 "Align Goals & Objectives" at bounding box center [676, 159] width 306 height 29
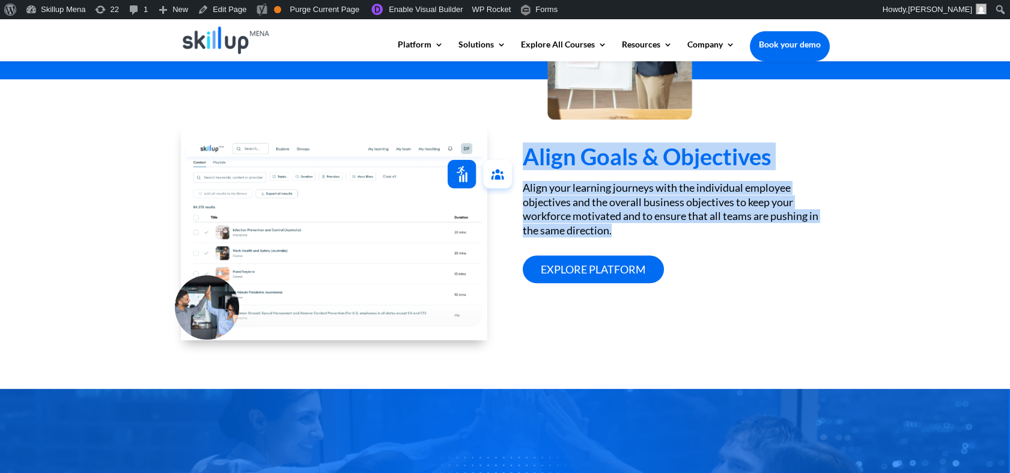
drag, startPoint x: 642, startPoint y: 183, endPoint x: 653, endPoint y: 246, distance: 64.1
click at [653, 246] on div "Align Goals & Objectives Align your learning journeys with the individual emplo…" at bounding box center [676, 191] width 306 height 184
click at [568, 159] on h3 "Align Goals & Objectives" at bounding box center [676, 159] width 306 height 29
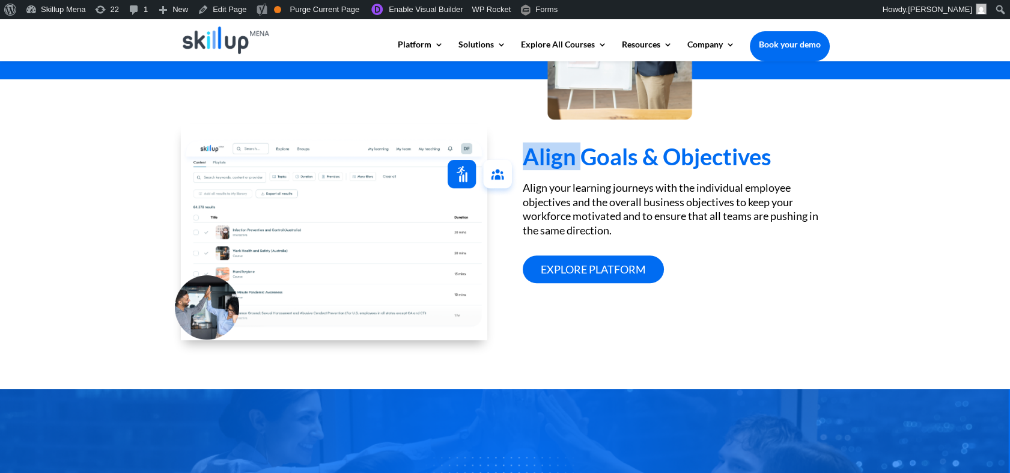
click at [568, 159] on h3 "Align Goals & Objectives" at bounding box center [676, 159] width 306 height 29
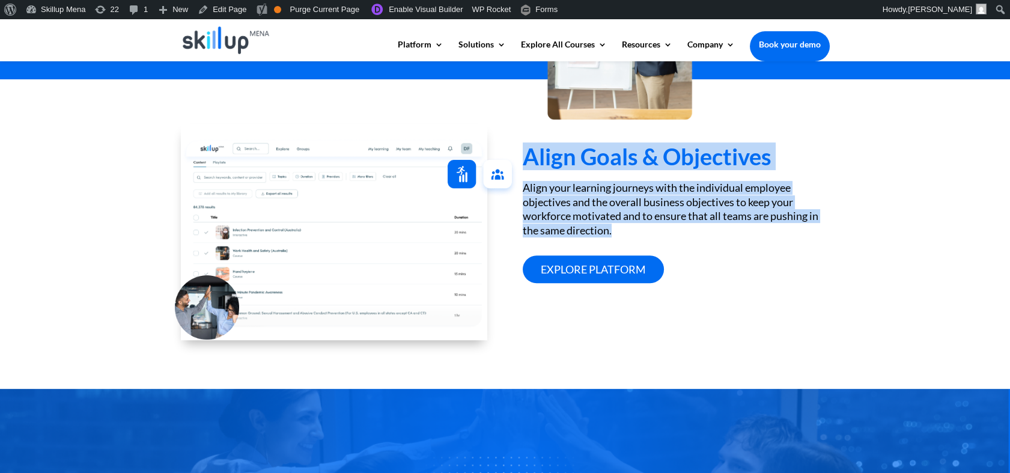
drag, startPoint x: 568, startPoint y: 159, endPoint x: 573, endPoint y: 240, distance: 81.9
click at [573, 240] on div "Align Goals & Objectives Align your learning journeys with the individual emplo…" at bounding box center [676, 191] width 306 height 184
click at [574, 237] on div "Align your learning journeys with the individual employee objectives and the ov…" at bounding box center [676, 209] width 306 height 56
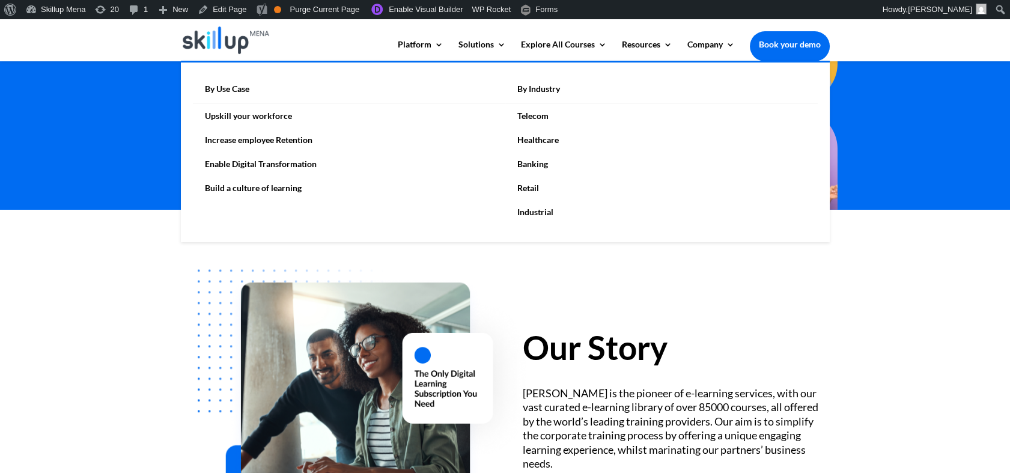
scroll to position [333, 0]
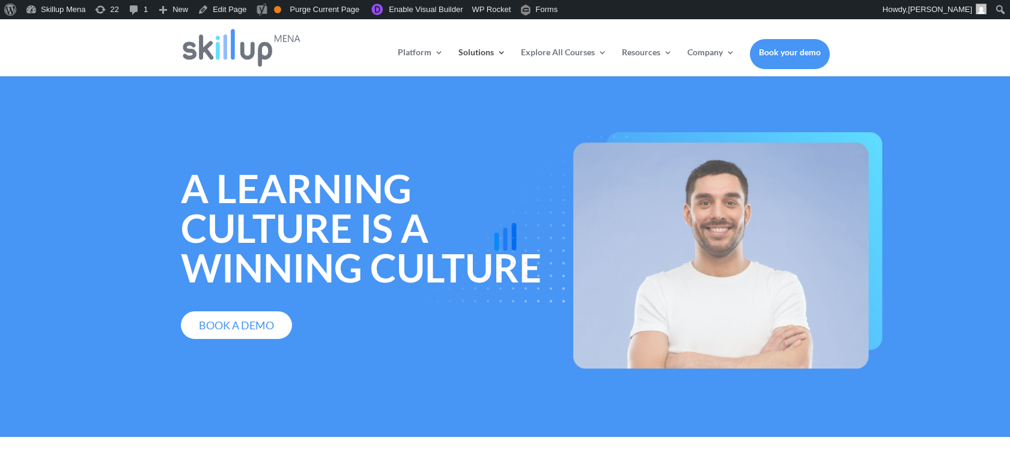
click at [954, 111] on div at bounding box center [505, 236] width 1010 height 473
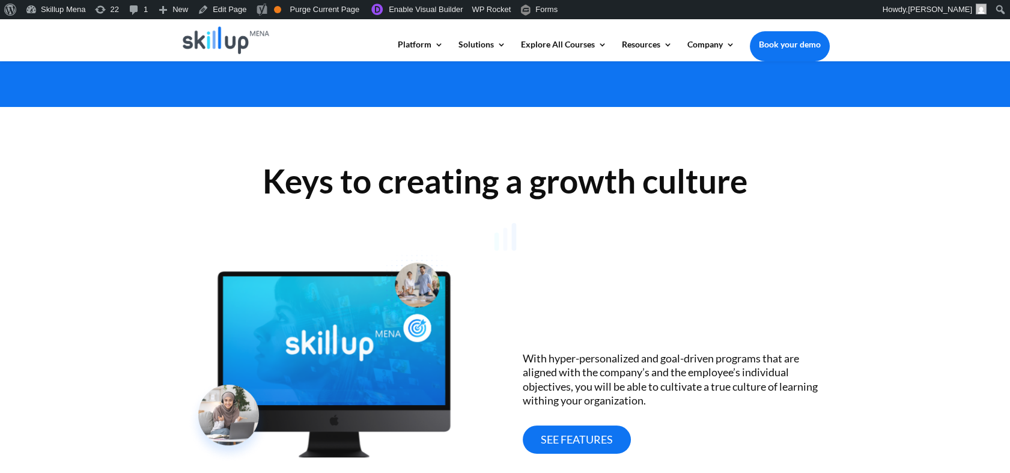
scroll to position [400, 0]
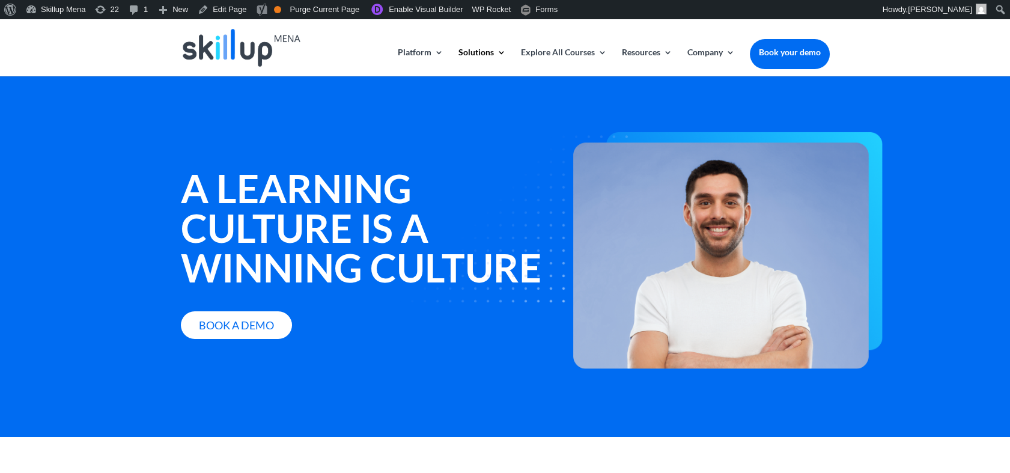
click at [282, 150] on div "A learning culture is a winning culture Book a Demo" at bounding box center [368, 232] width 375 height 214
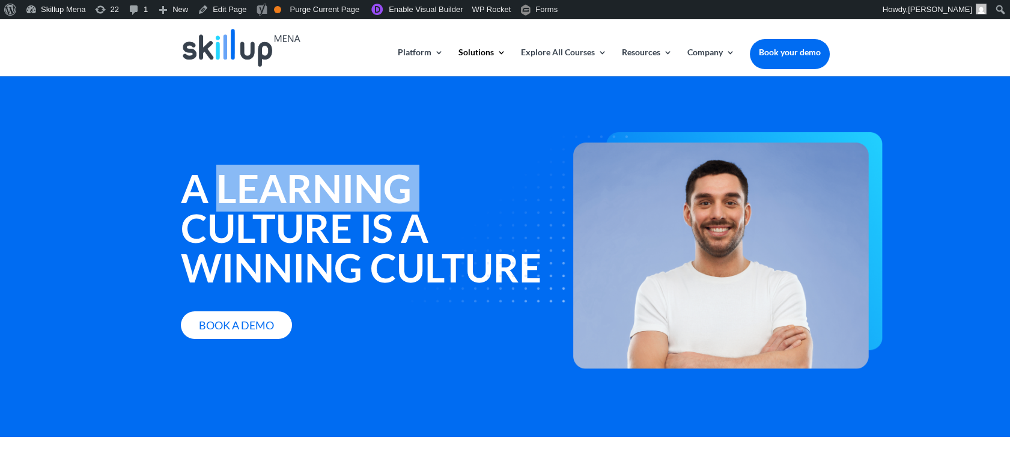
click at [282, 150] on div "A learning culture is a winning culture Book a Demo" at bounding box center [368, 232] width 375 height 214
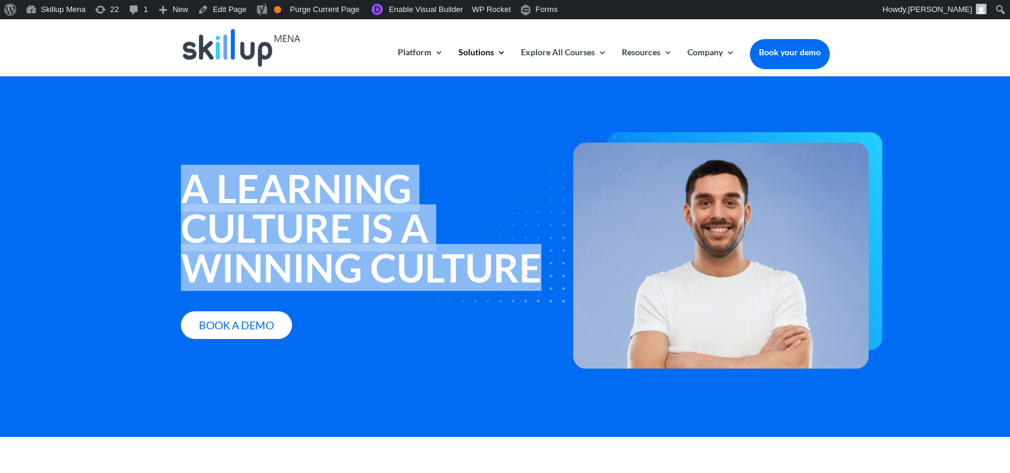
drag, startPoint x: 282, startPoint y: 150, endPoint x: 440, endPoint y: 293, distance: 213.1
click at [298, 221] on div "A learning culture is a winning culture Book a Demo" at bounding box center [368, 232] width 375 height 214
copy div "A learning culture is a winning culture"
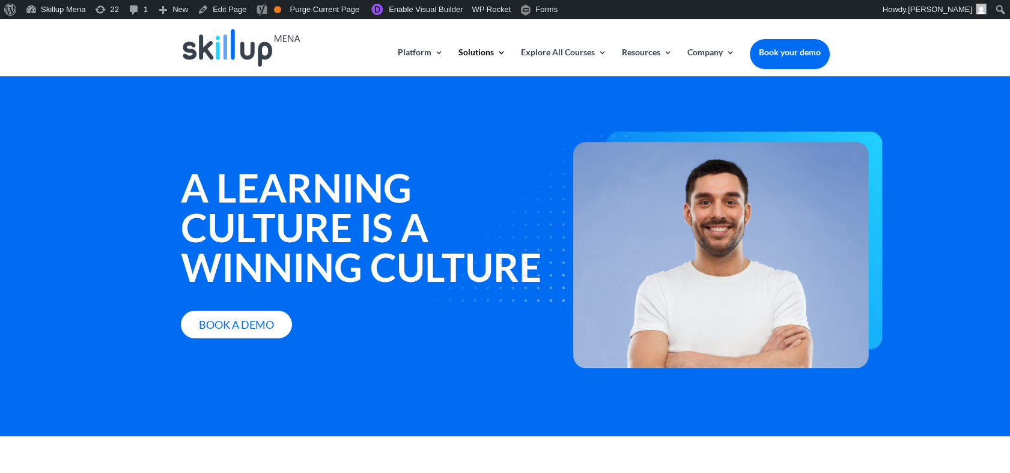
drag, startPoint x: 780, startPoint y: 56, endPoint x: 990, endPoint y: 121, distance: 220.1
click at [990, 121] on div "A learning culture is a winning culture Book a Demo" at bounding box center [505, 256] width 1010 height 360
drag, startPoint x: 803, startPoint y: 53, endPoint x: 721, endPoint y: 115, distance: 103.3
click at [716, 125] on div at bounding box center [710, 189] width 238 height 130
